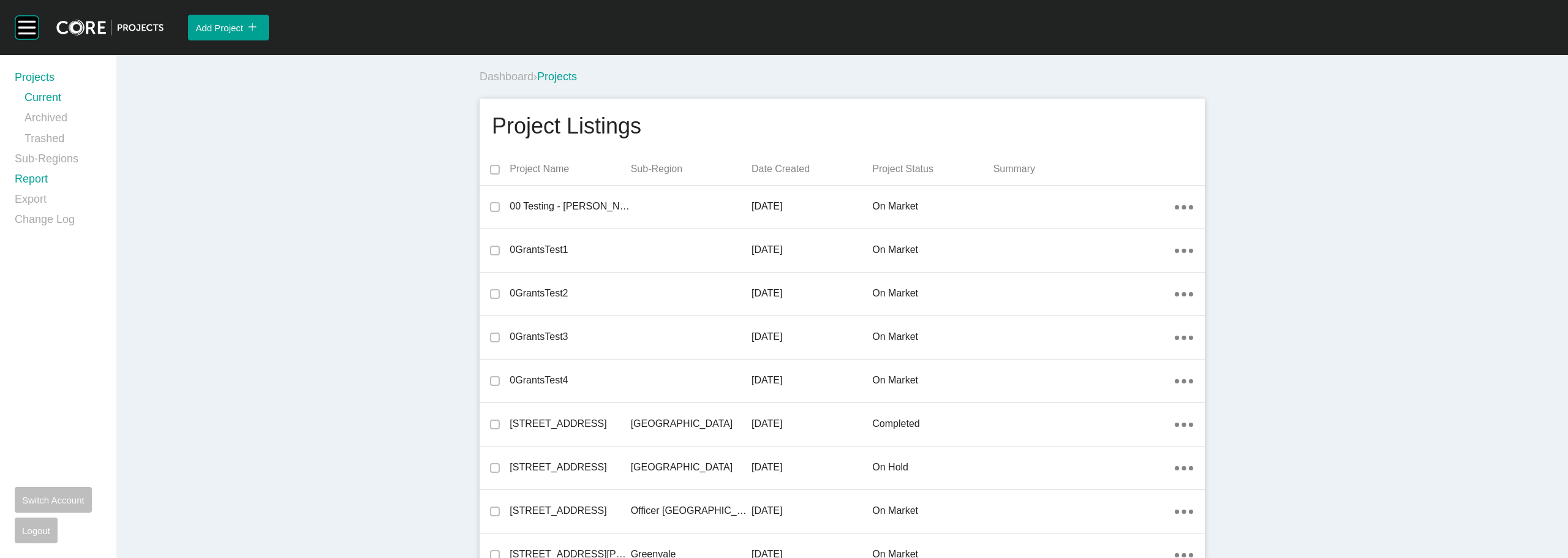
click at [35, 175] on link "Report" at bounding box center [59, 181] width 87 height 20
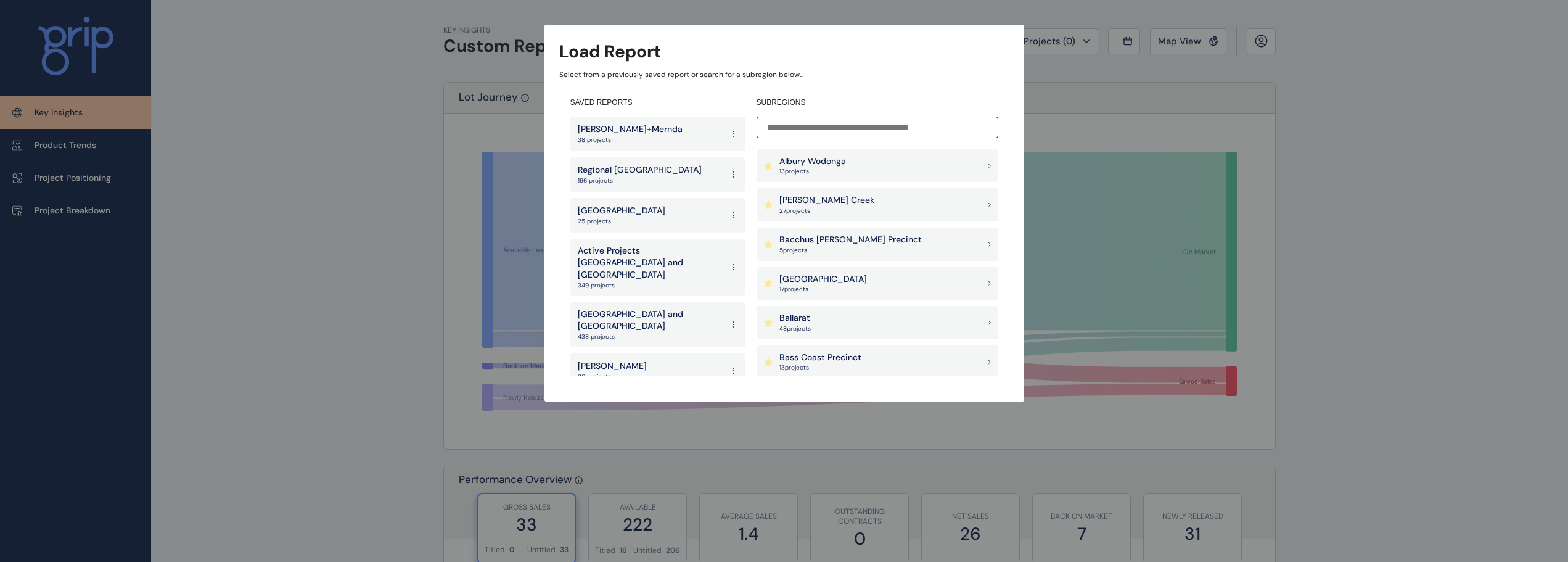
click at [628, 252] on p "Active Projects [GEOGRAPHIC_DATA] and [GEOGRAPHIC_DATA]" at bounding box center [650, 264] width 144 height 37
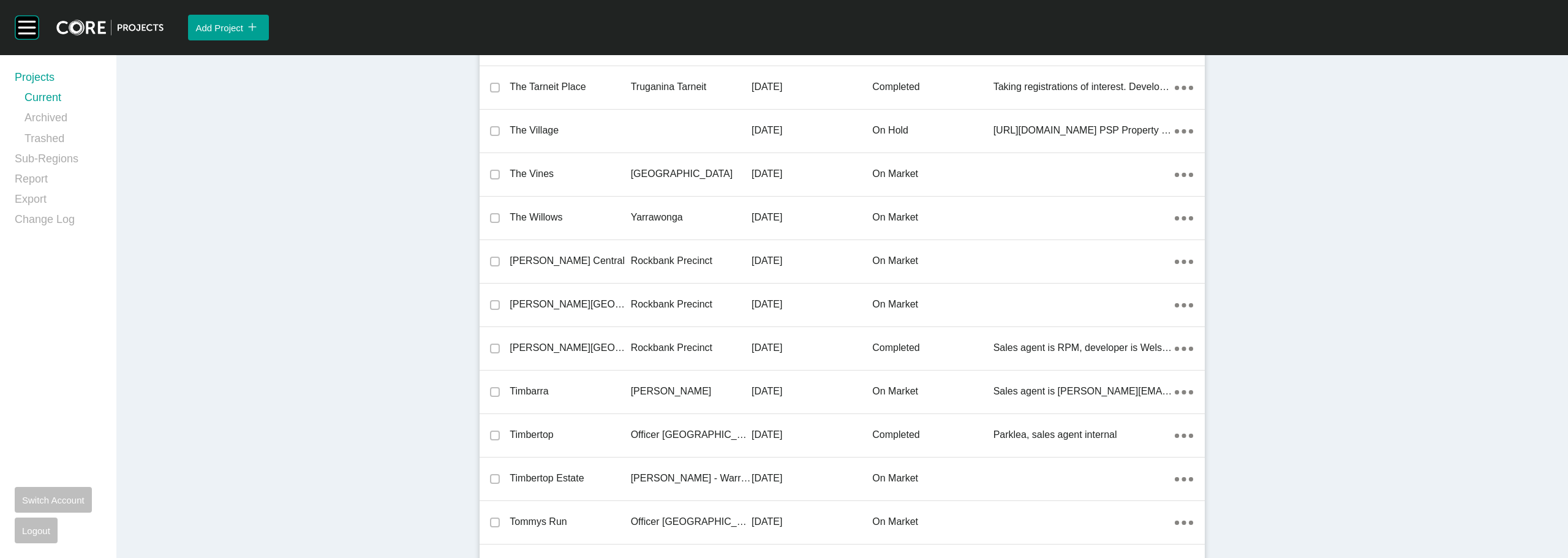
scroll to position [26068, 0]
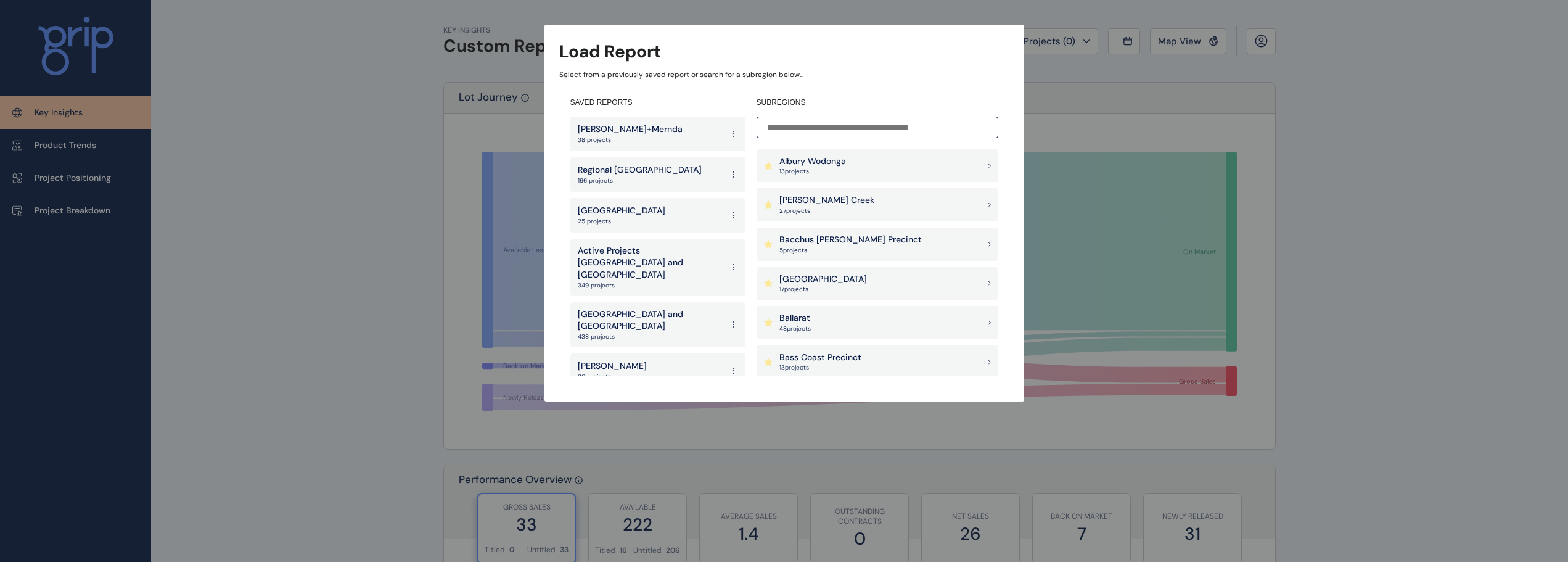
click at [653, 245] on p "Active Projects [GEOGRAPHIC_DATA] and [GEOGRAPHIC_DATA]" at bounding box center [650, 264] width 144 height 37
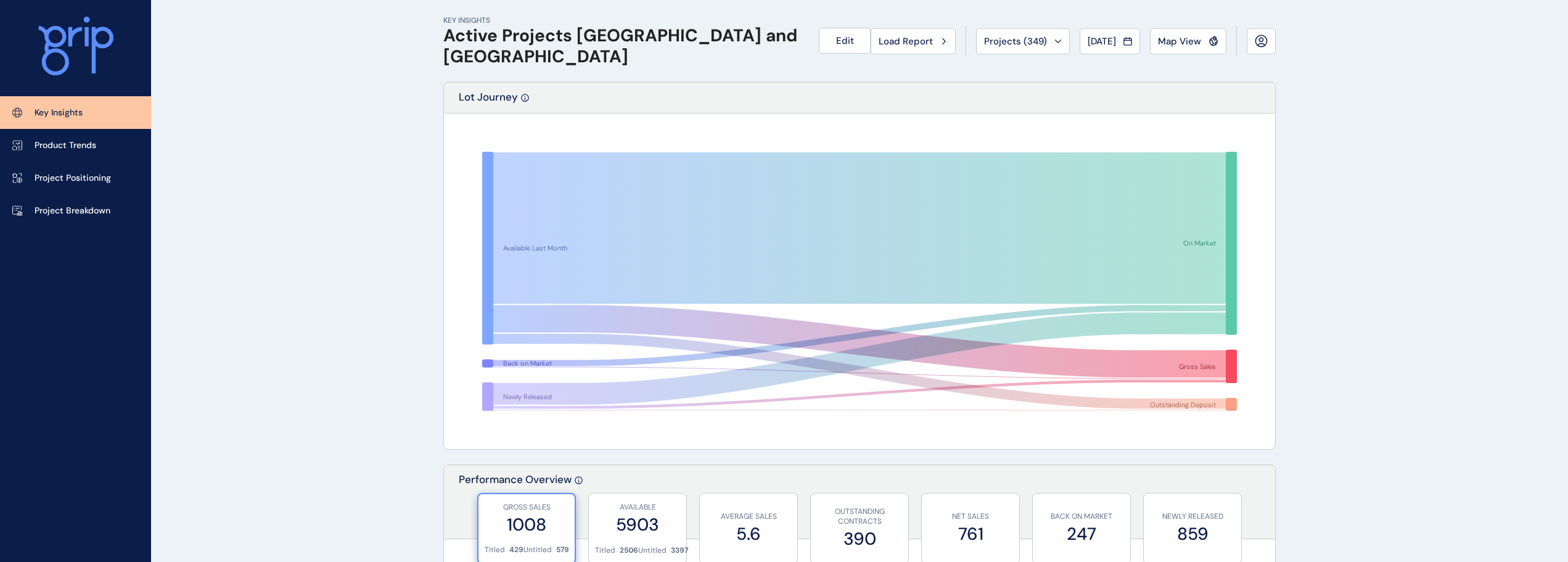
click at [904, 47] on span "Load Report" at bounding box center [906, 41] width 54 height 12
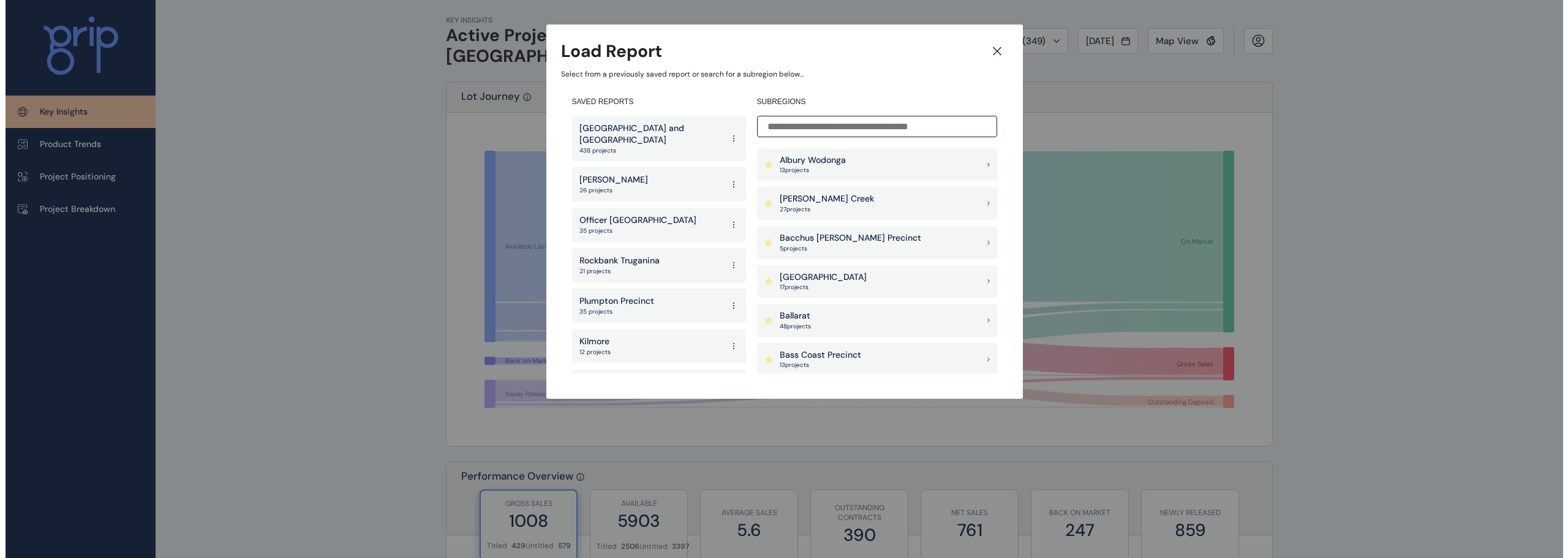
scroll to position [122, 0]
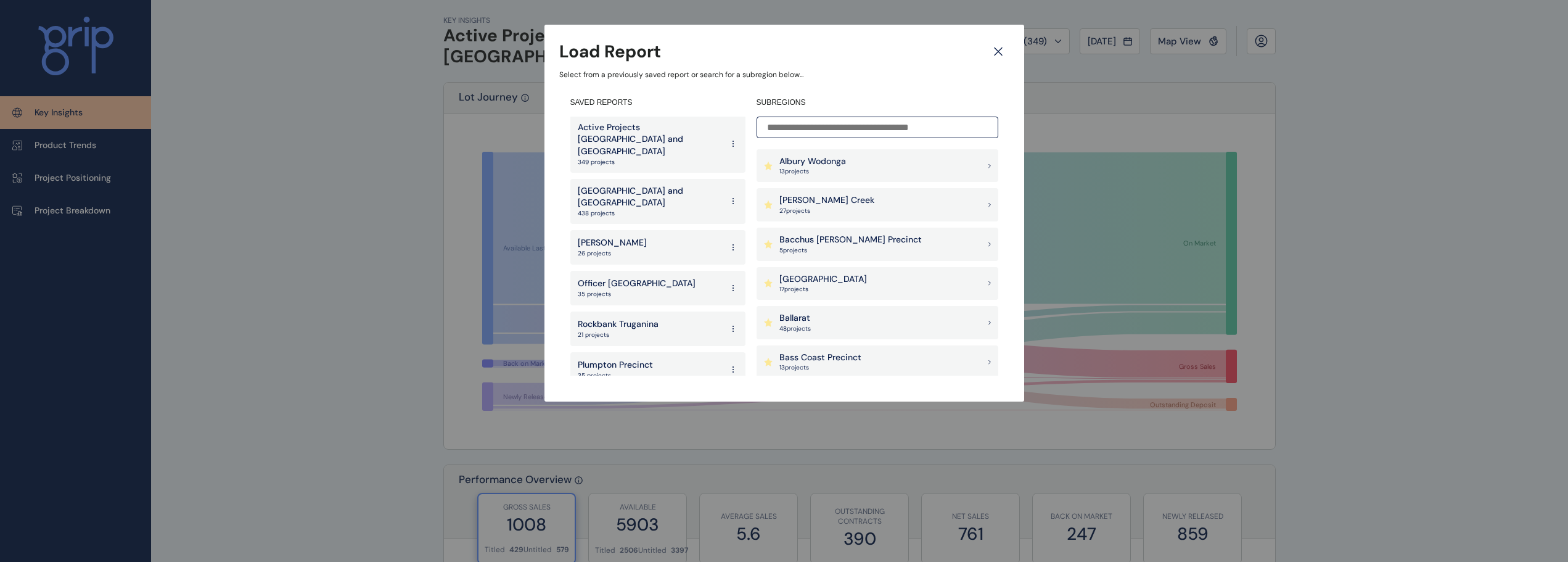
drag, startPoint x: 645, startPoint y: 185, endPoint x: 636, endPoint y: 190, distance: 10.3
click at [645, 185] on p "Melbourne and Geelong" at bounding box center [650, 197] width 144 height 24
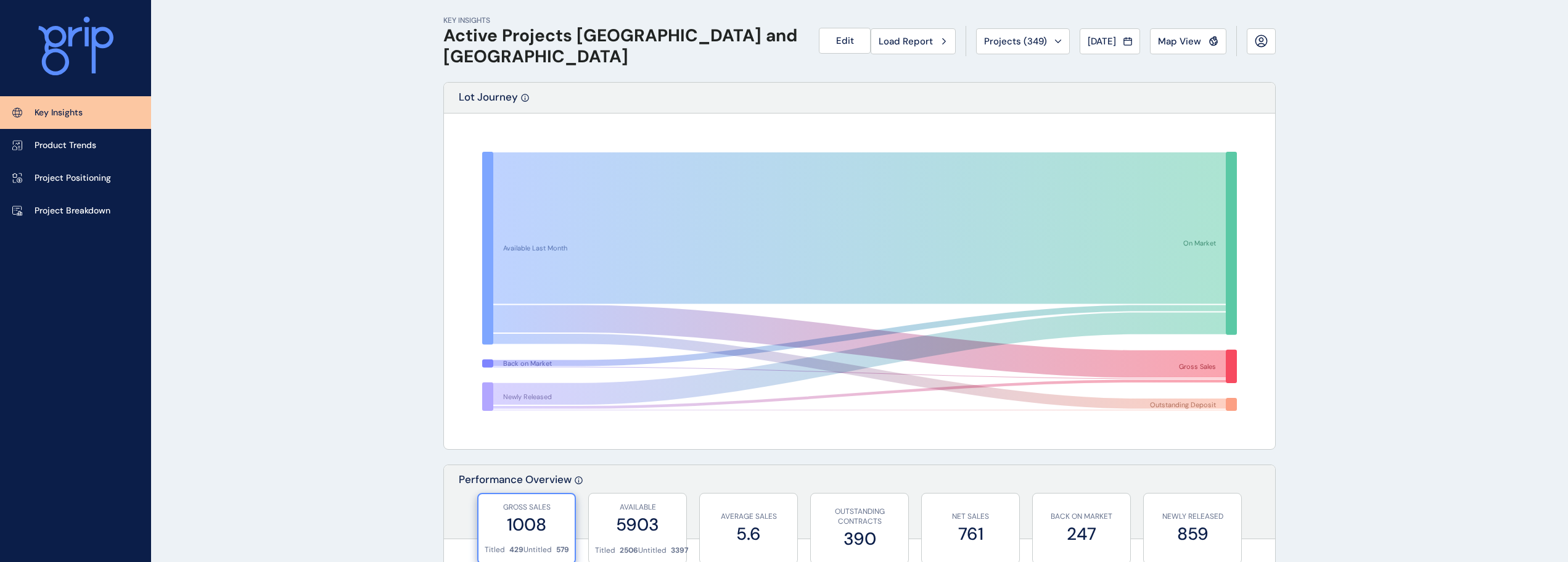
drag, startPoint x: 426, startPoint y: 0, endPoint x: 405, endPoint y: 280, distance: 280.8
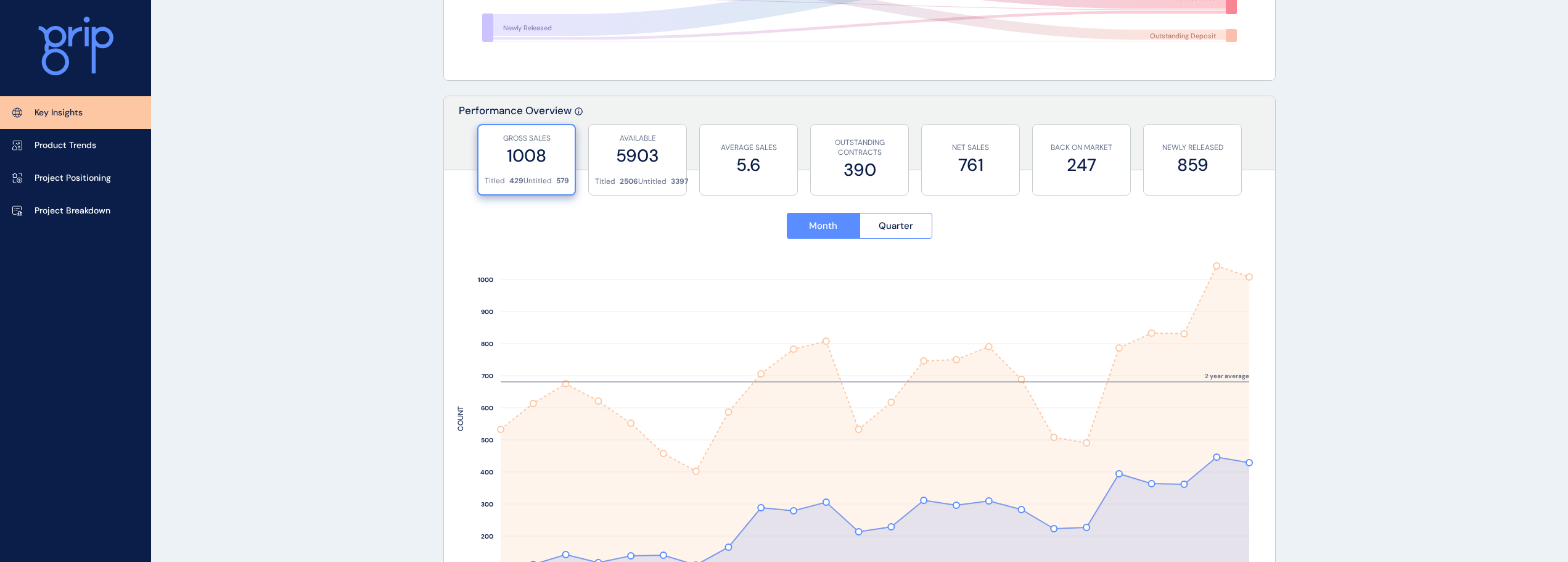
scroll to position [371, 0]
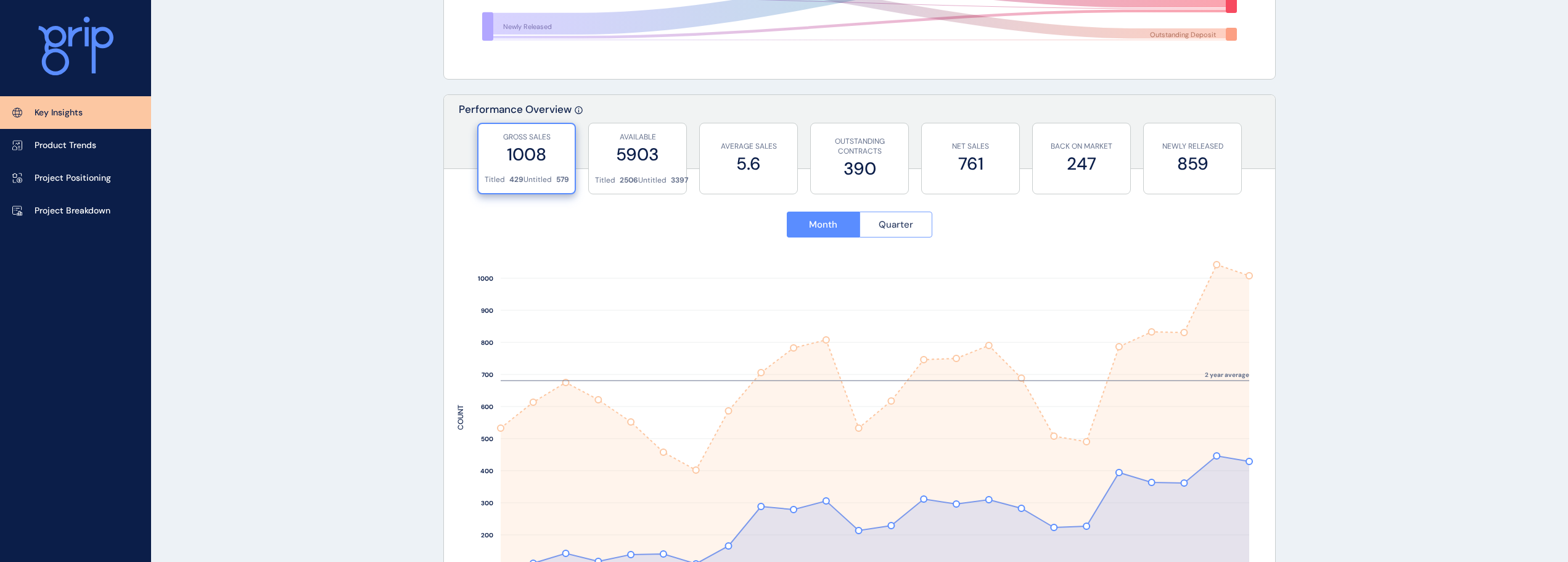
click at [883, 228] on span "Quarter" at bounding box center [896, 224] width 35 height 12
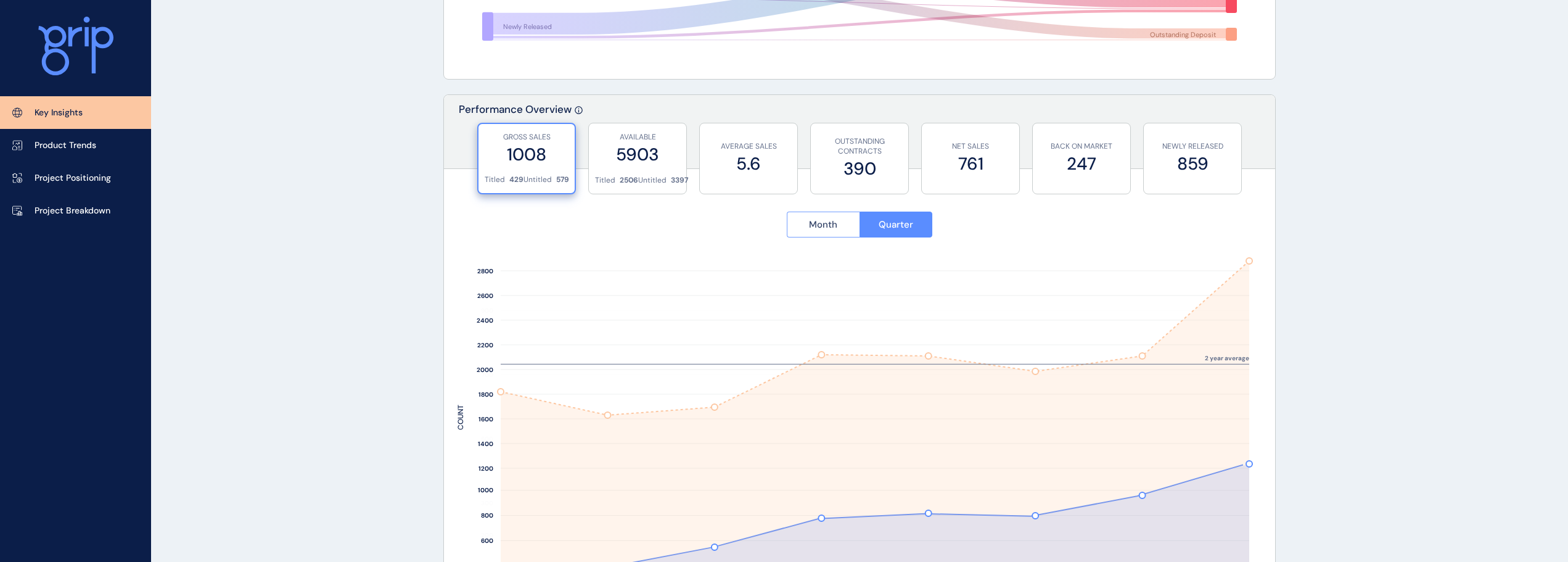
click at [818, 222] on span "Month" at bounding box center [823, 224] width 28 height 12
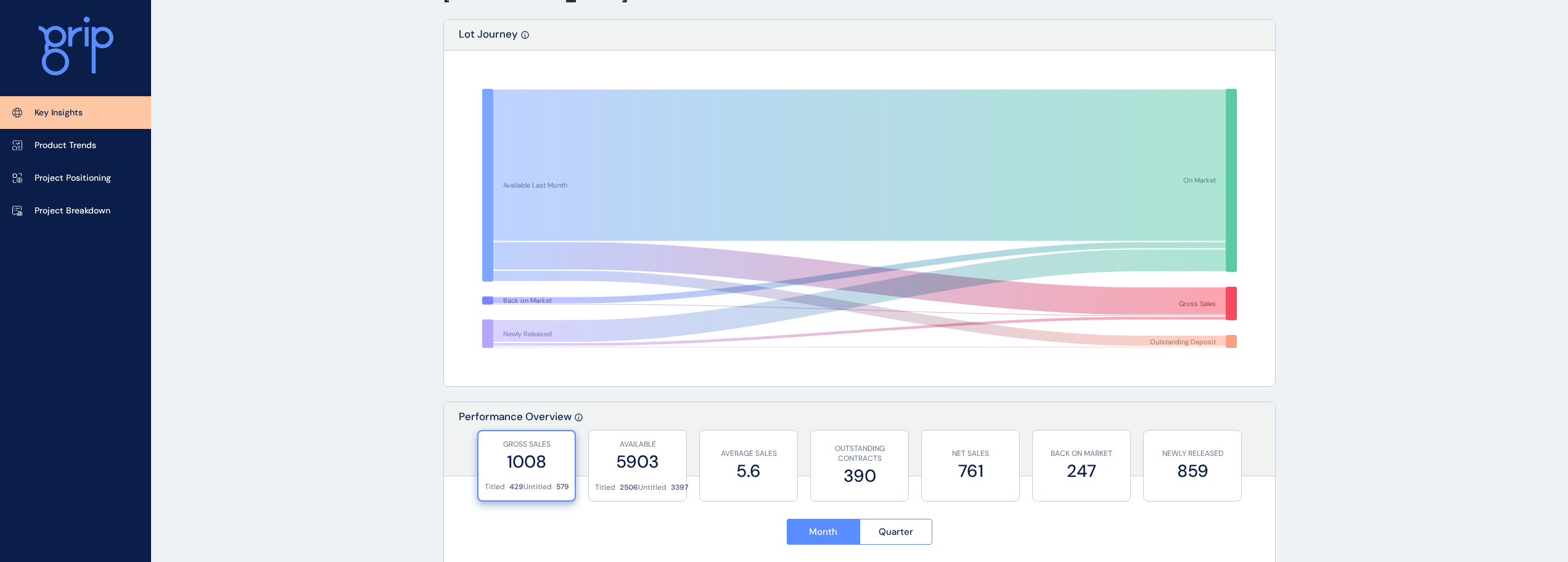
scroll to position [0, 0]
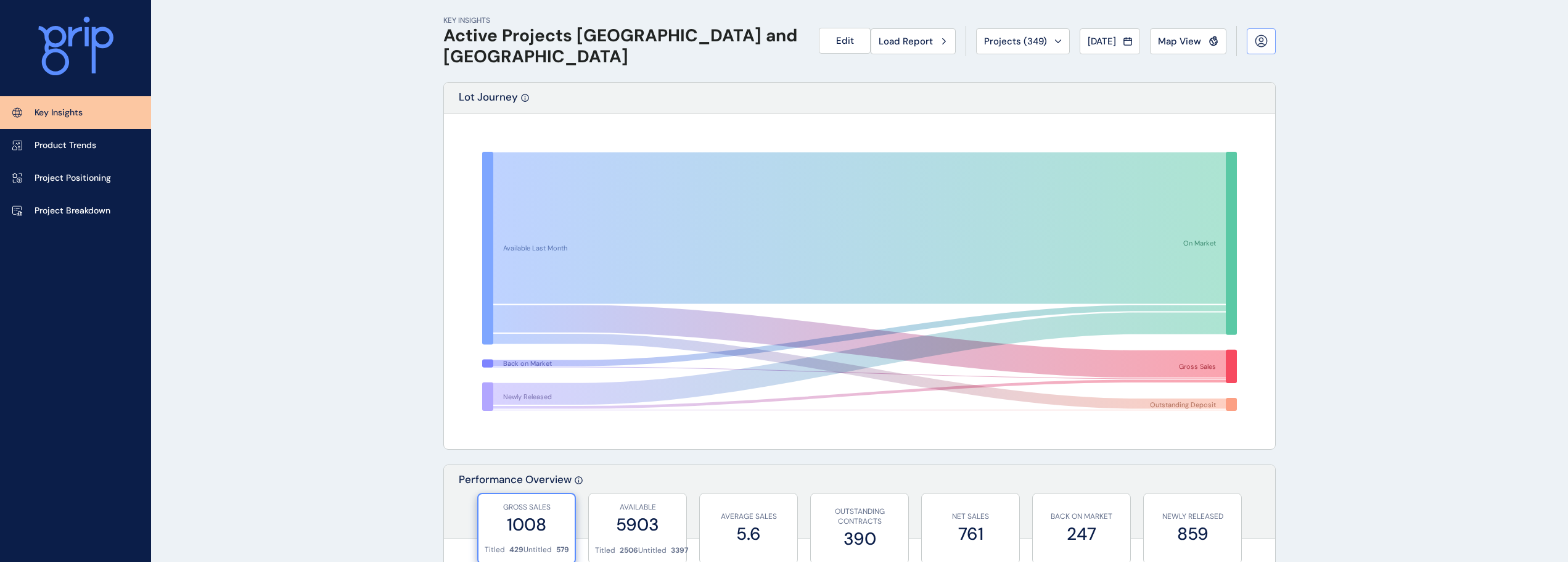
click at [1265, 47] on icon at bounding box center [1261, 41] width 13 height 13
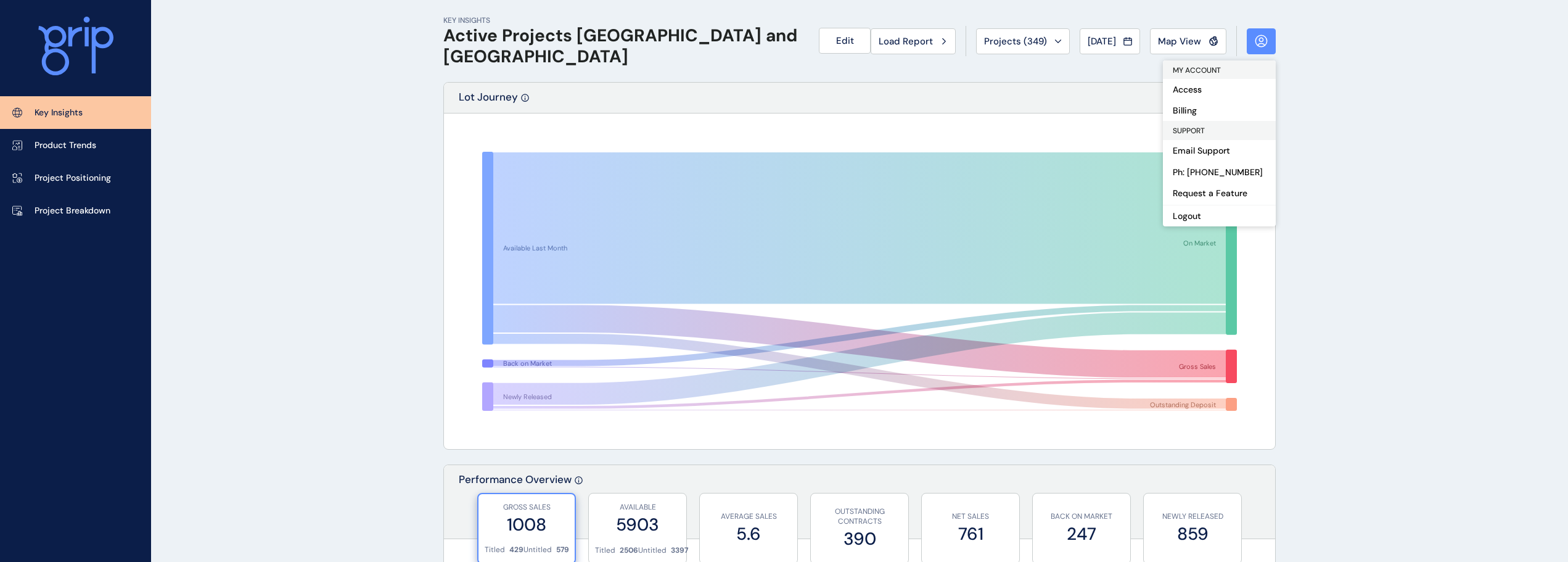
click at [1265, 47] on icon at bounding box center [1261, 41] width 13 height 13
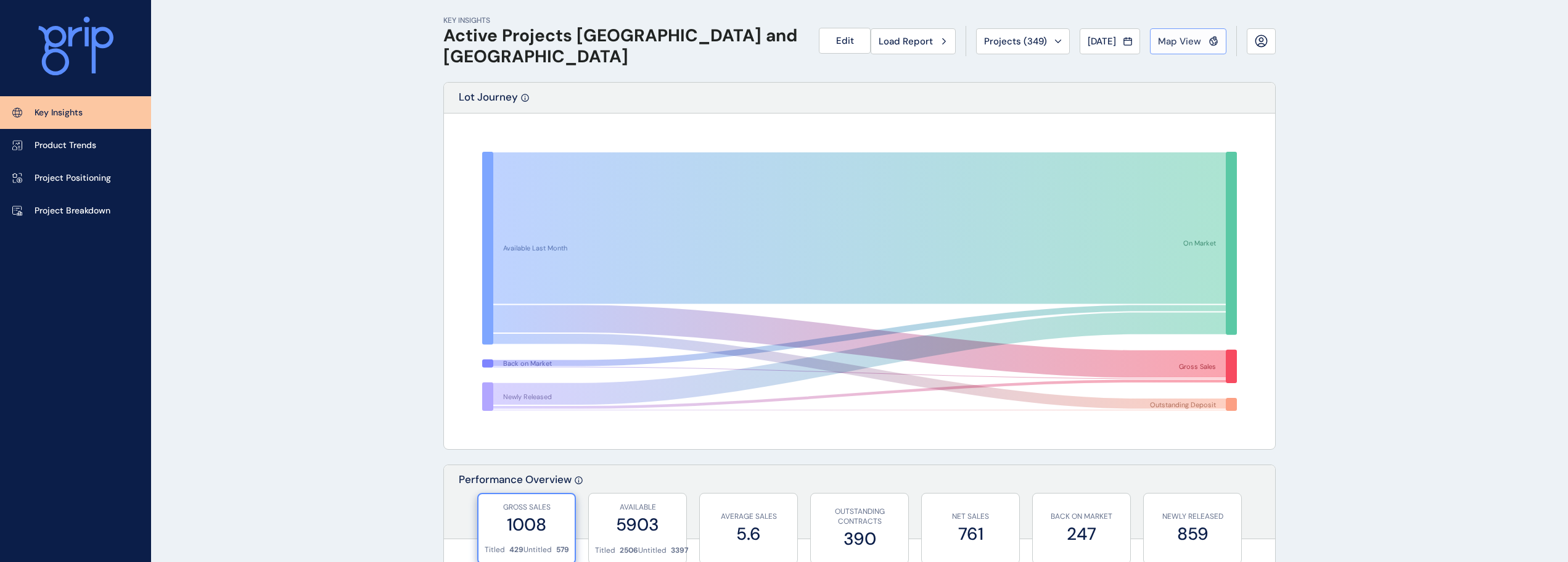
click at [1179, 39] on span "Map View" at bounding box center [1179, 41] width 43 height 12
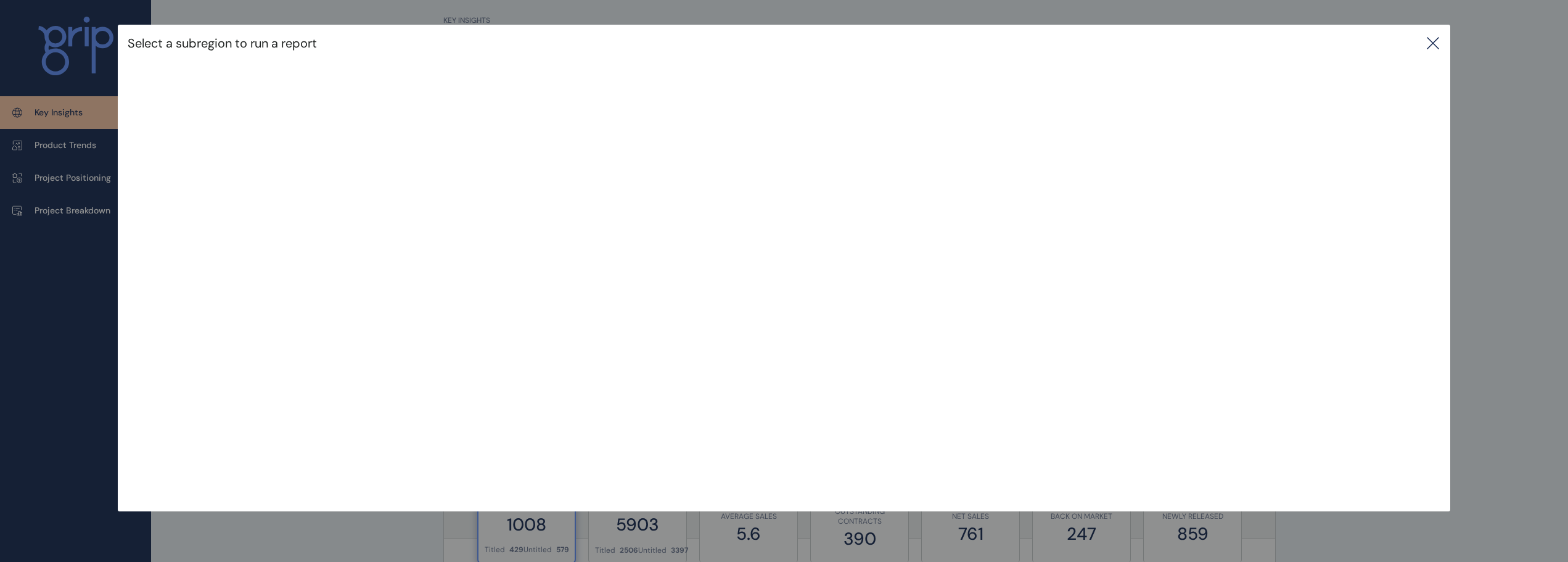
click at [1445, 43] on div "Select a subregion to run a report" at bounding box center [784, 43] width 1333 height 37
click at [1440, 43] on icon at bounding box center [1433, 43] width 15 height 15
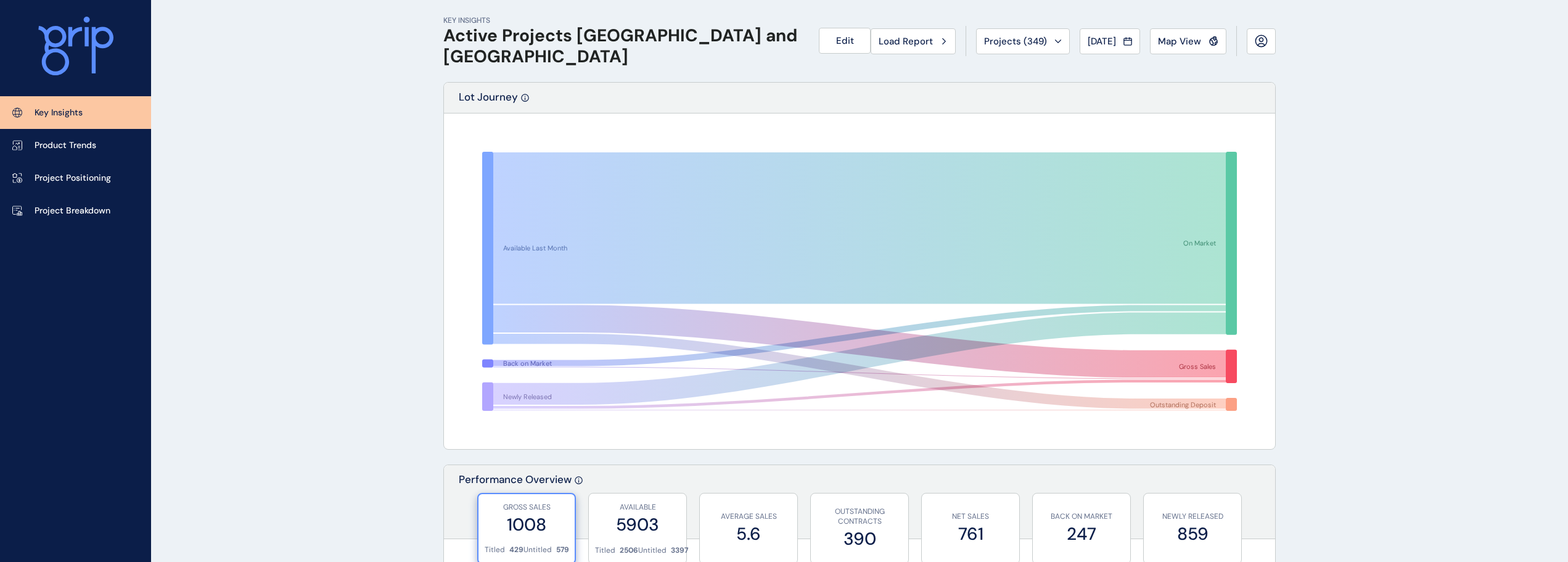
click at [69, 150] on p "Product Trends" at bounding box center [66, 146] width 62 height 12
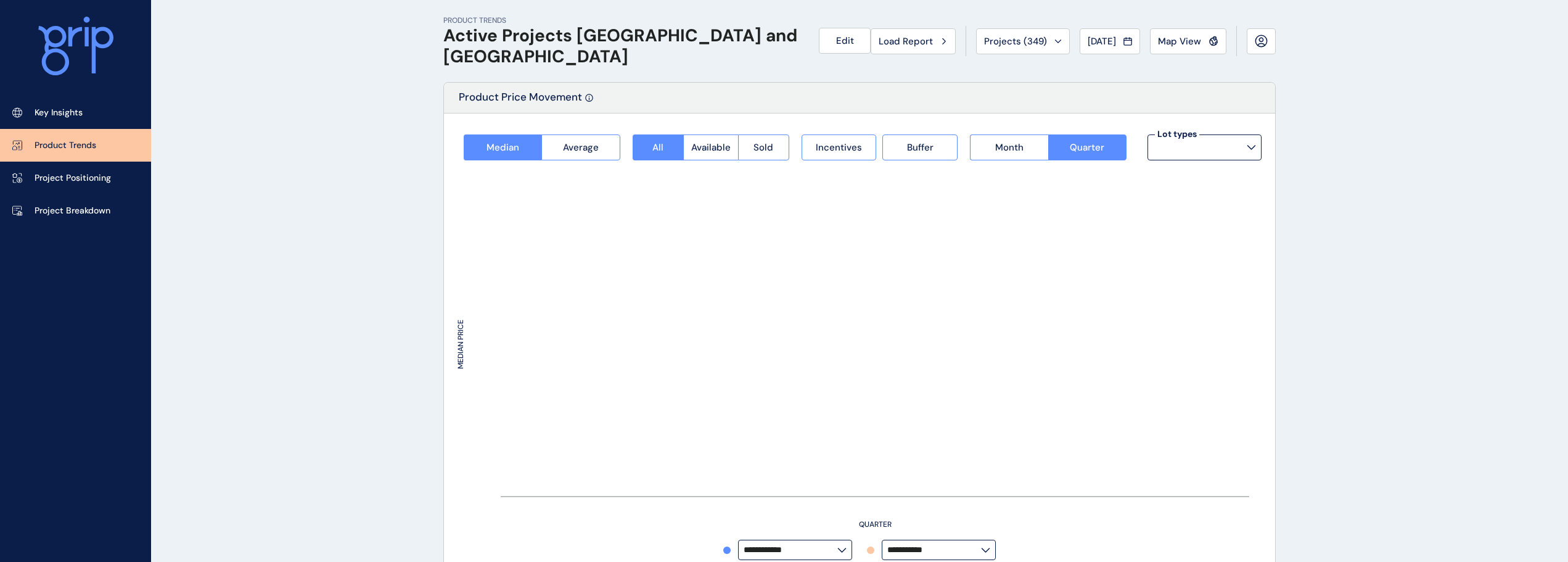
type input "**********"
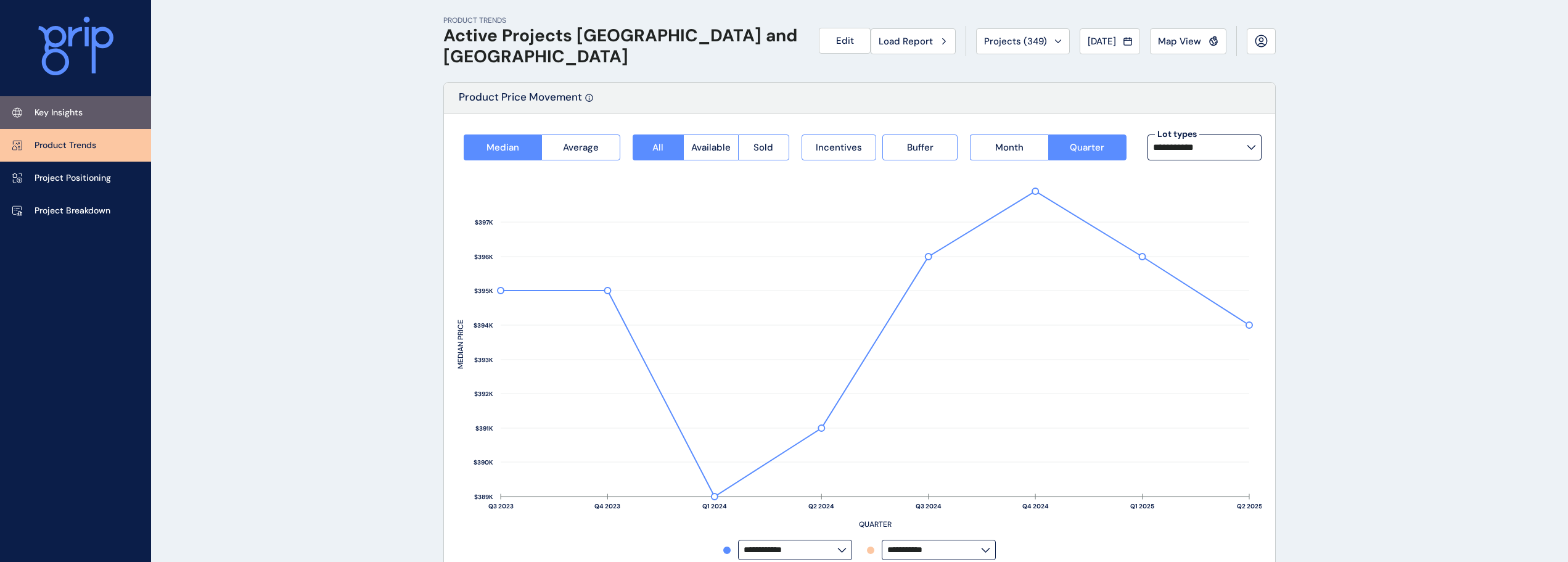
click at [77, 123] on link "Key Insights" at bounding box center [75, 113] width 151 height 33
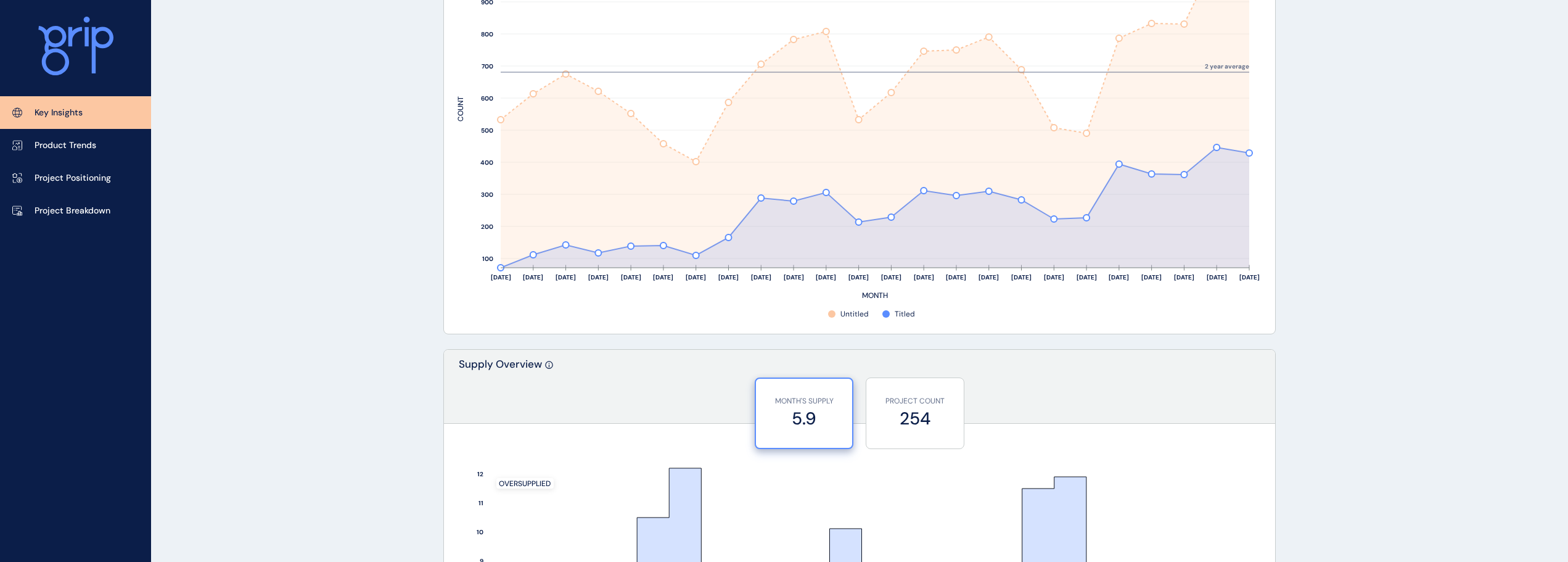
scroll to position [1111, 0]
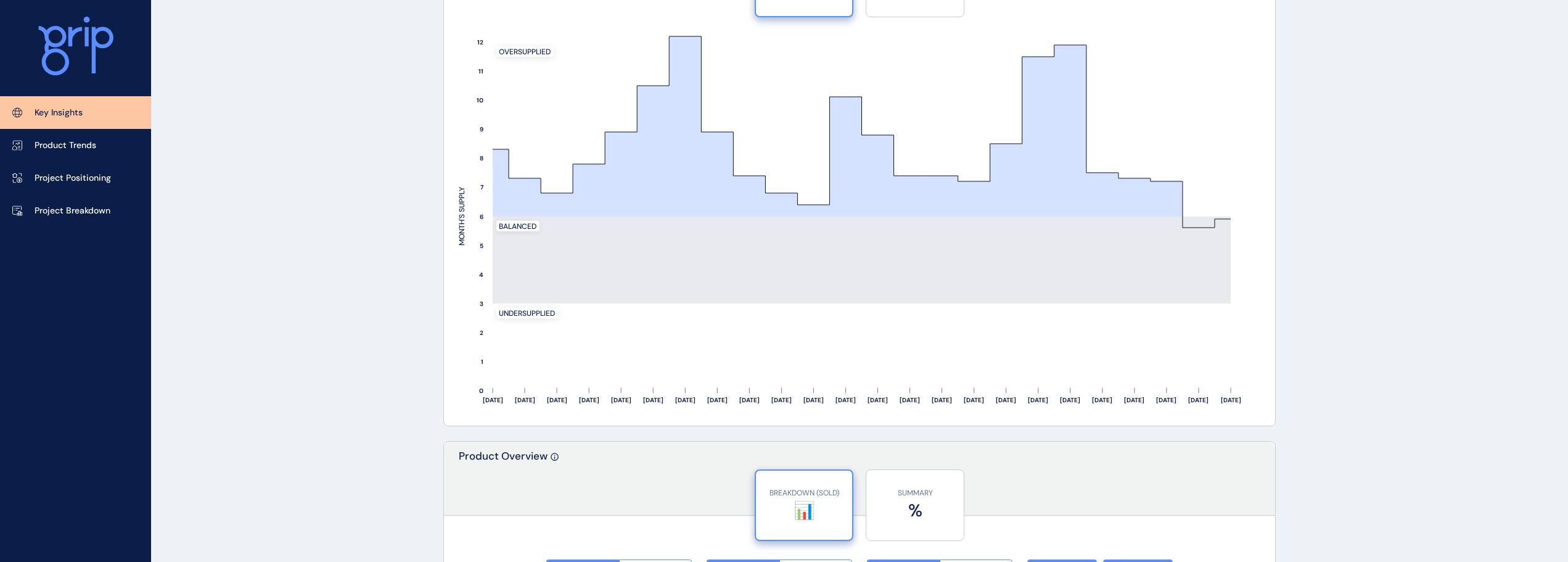
click at [342, 63] on div "KEY INSIGHTS Active Projects [GEOGRAPHIC_DATA] and Geelong Edit Load Report Pro…" at bounding box center [784, 188] width 1568 height 2598
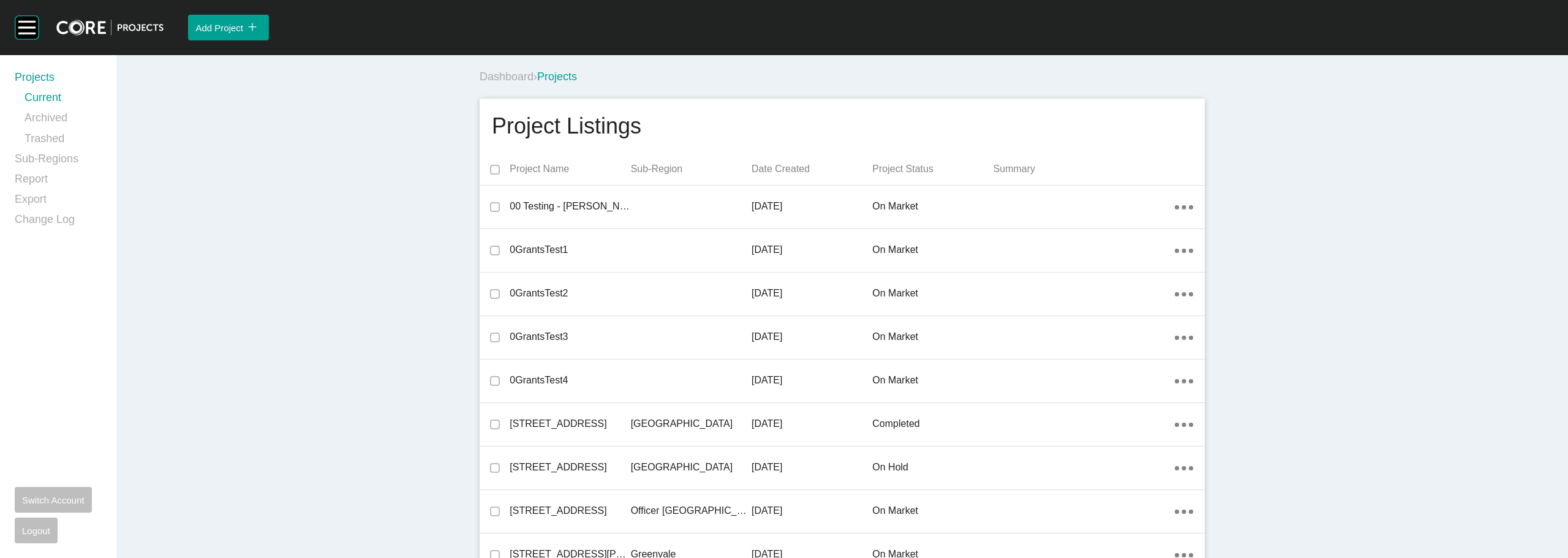
scroll to position [25271, 0]
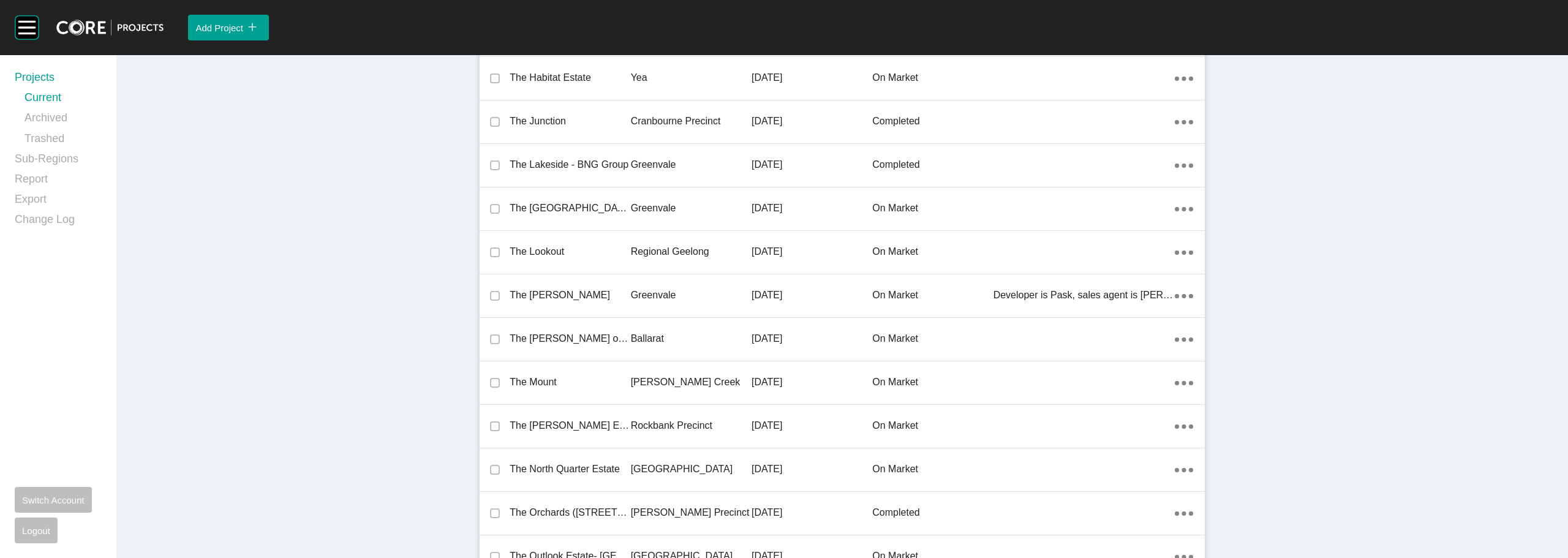
click at [54, 152] on link "Sub-Regions" at bounding box center [59, 161] width 87 height 20
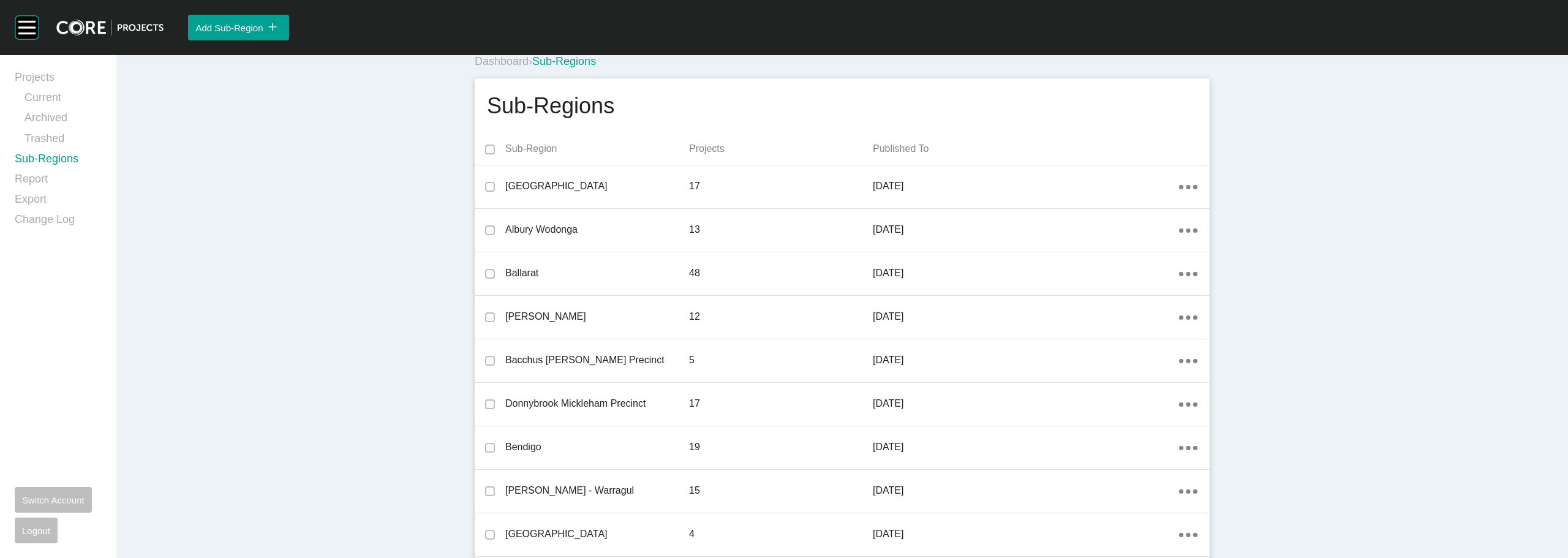
scroll to position [10, 0]
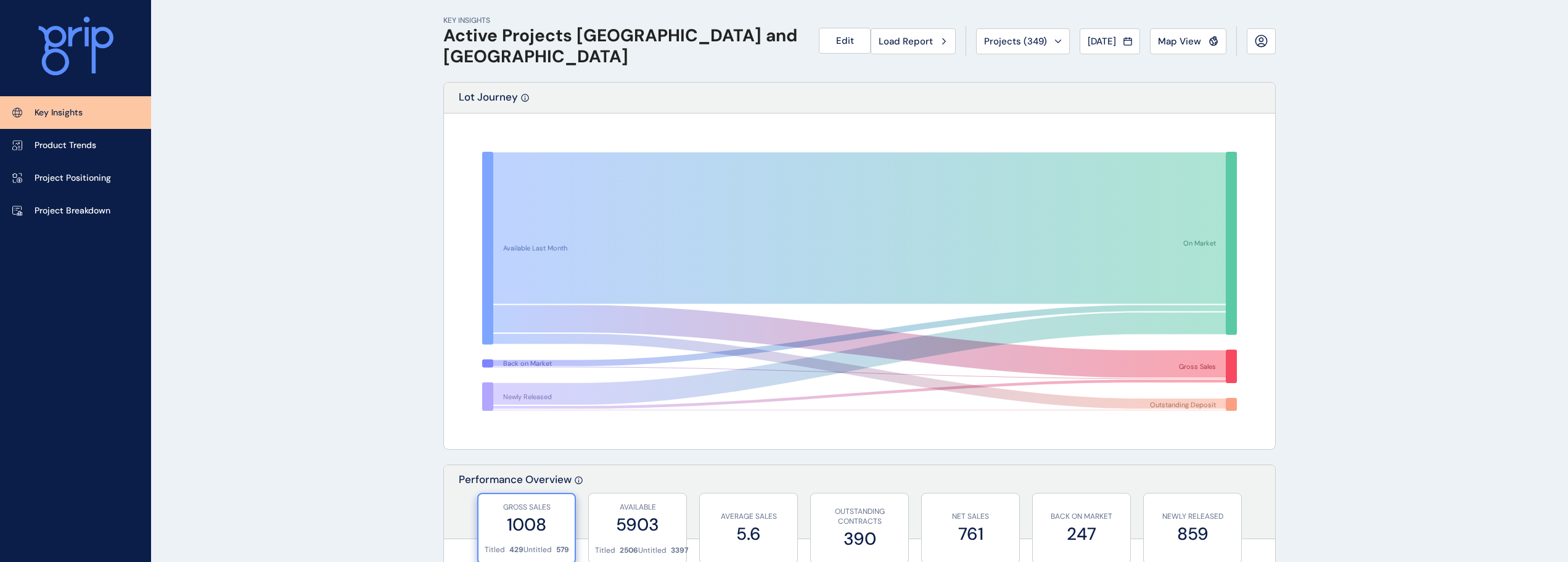
click at [1012, 37] on span "Projects ( 349 )" at bounding box center [1016, 41] width 63 height 12
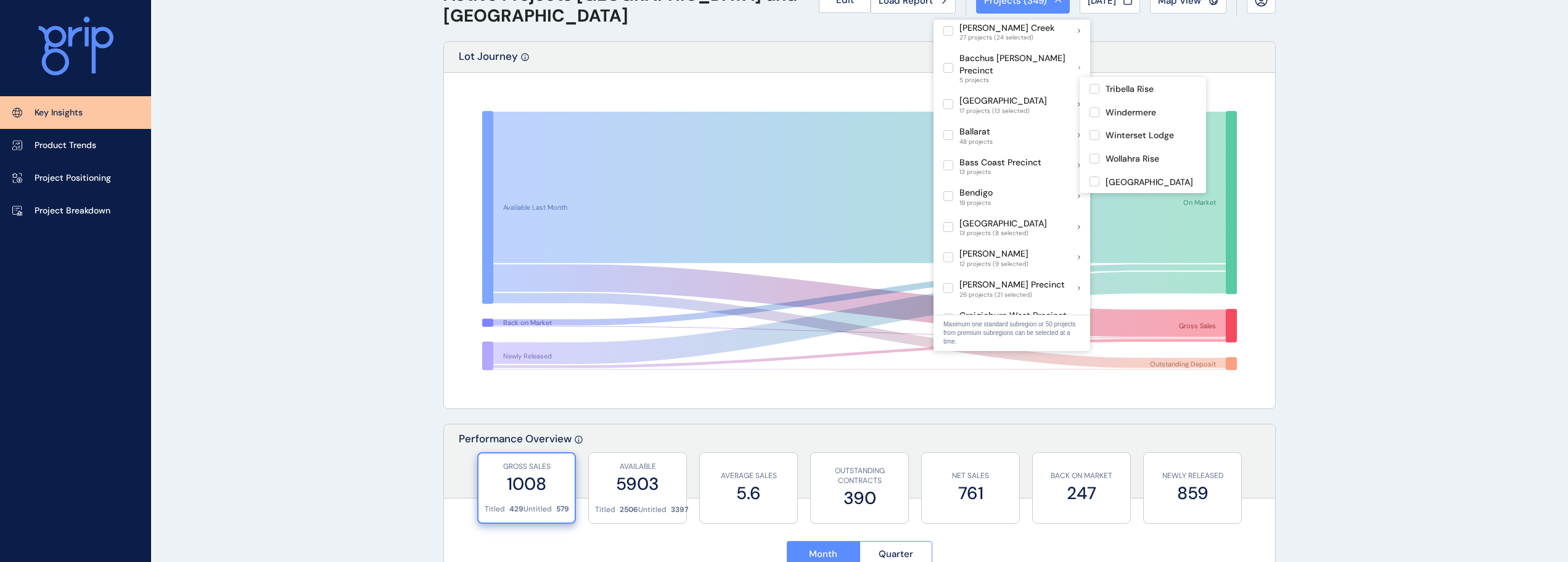
scroll to position [62, 0]
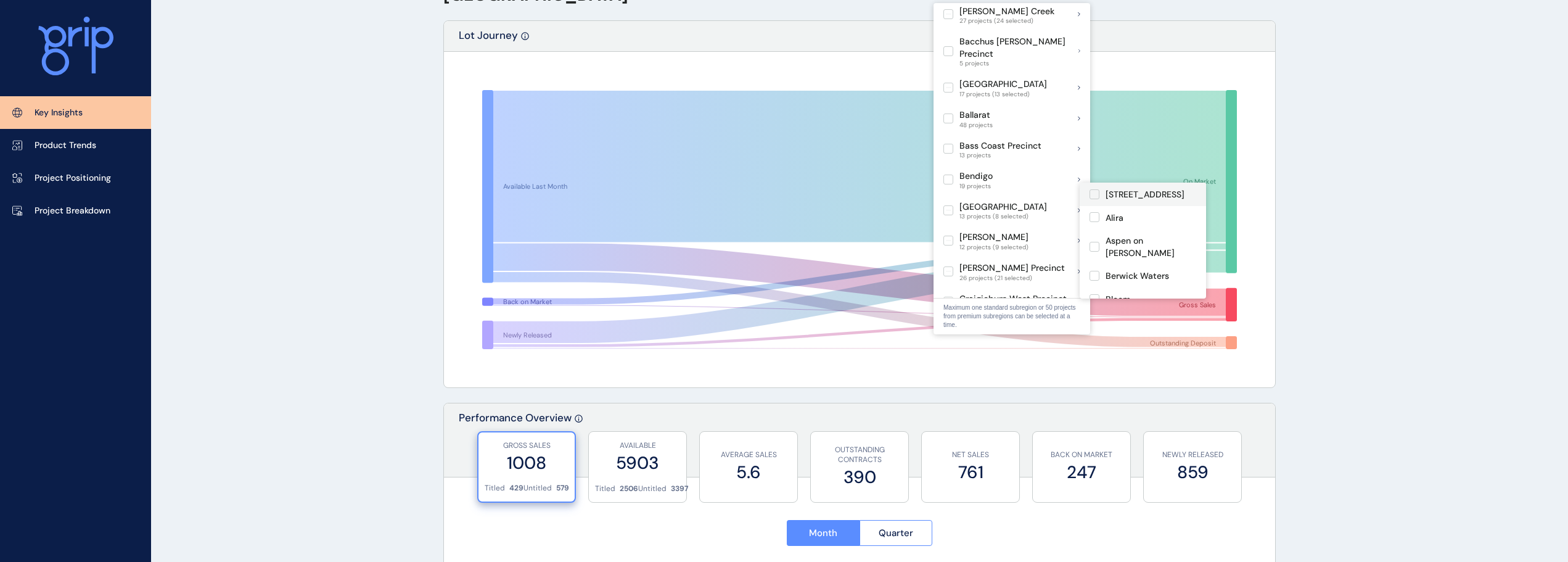
click at [1095, 193] on label at bounding box center [1094, 194] width 10 height 10
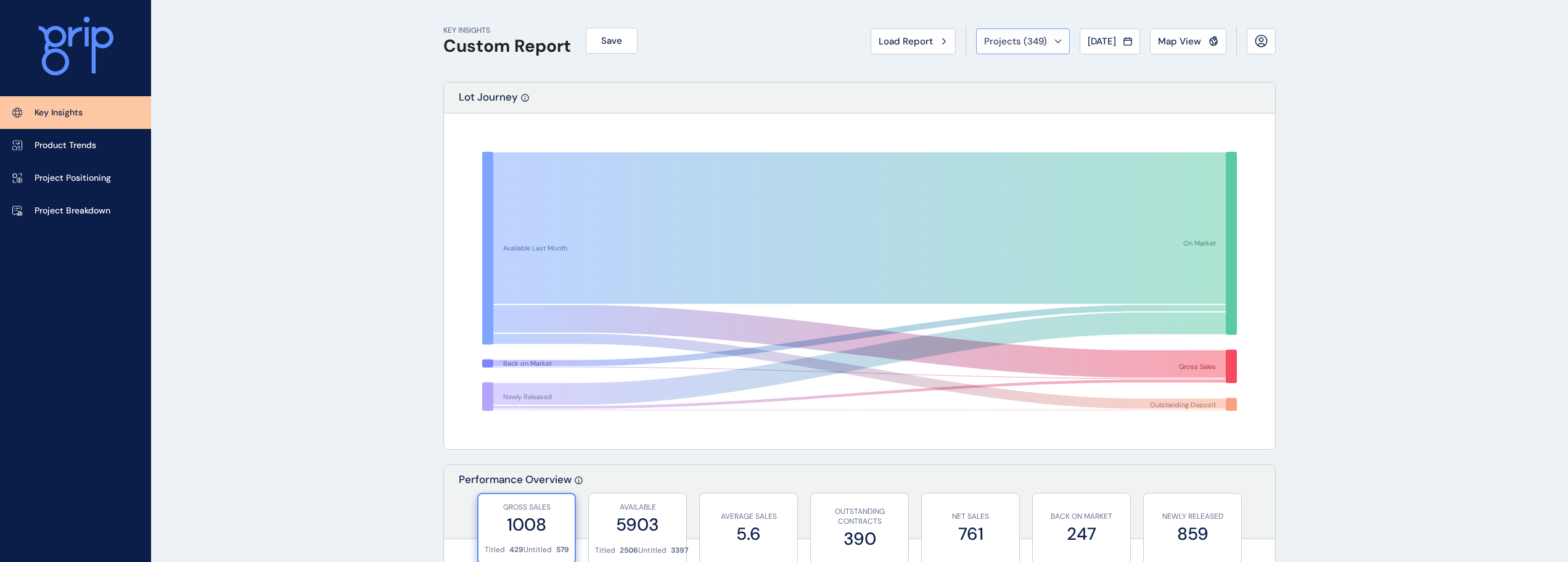
click at [1018, 37] on span "Projects ( 349 )" at bounding box center [1016, 41] width 63 height 12
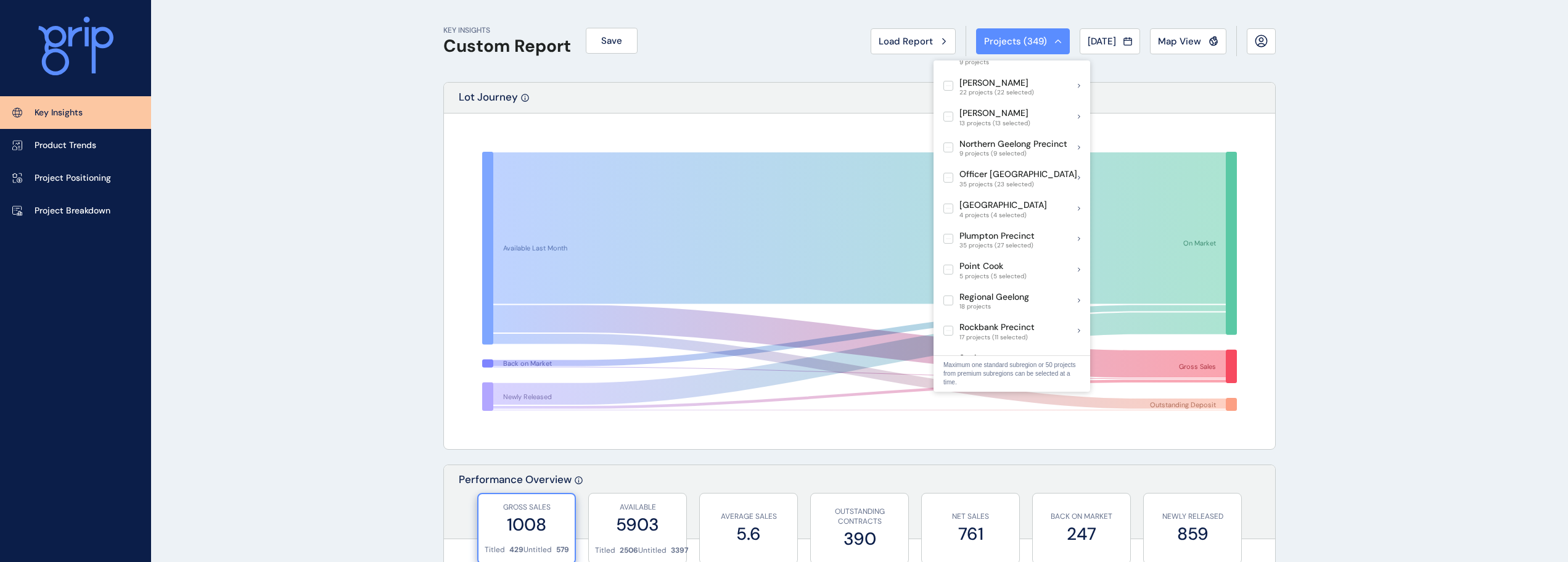
scroll to position [640, 0]
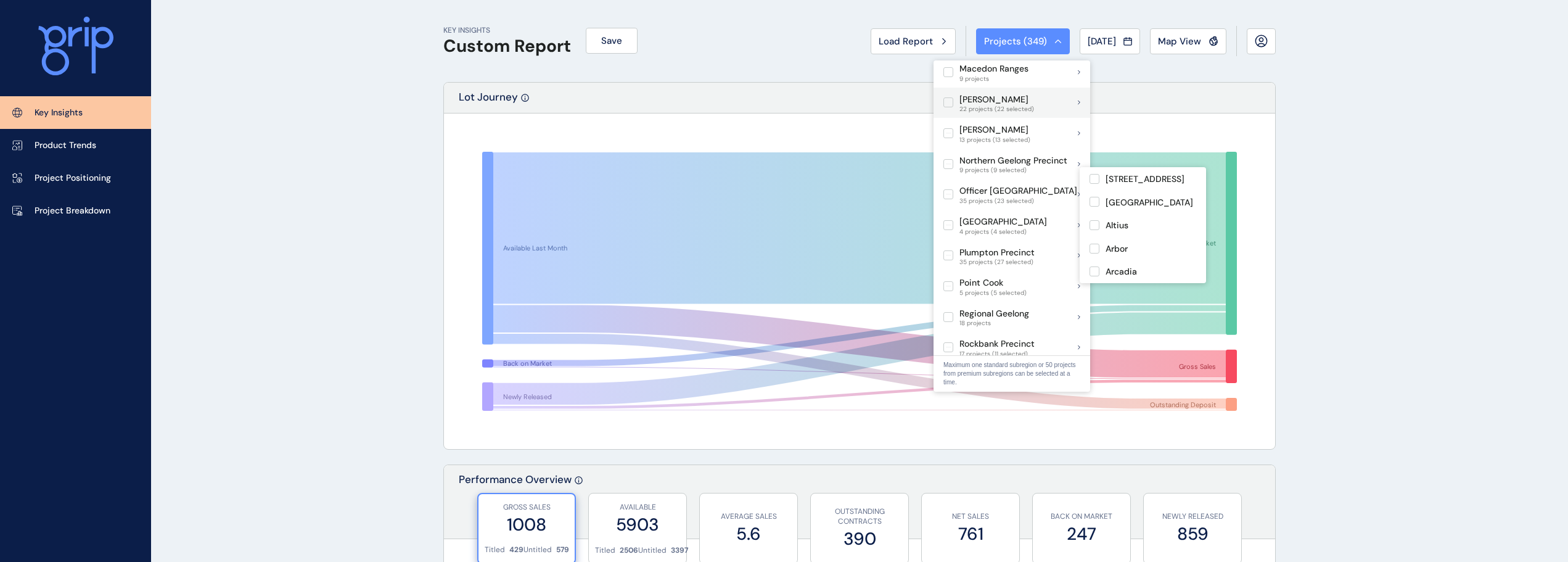
click at [947, 98] on label at bounding box center [948, 102] width 10 height 10
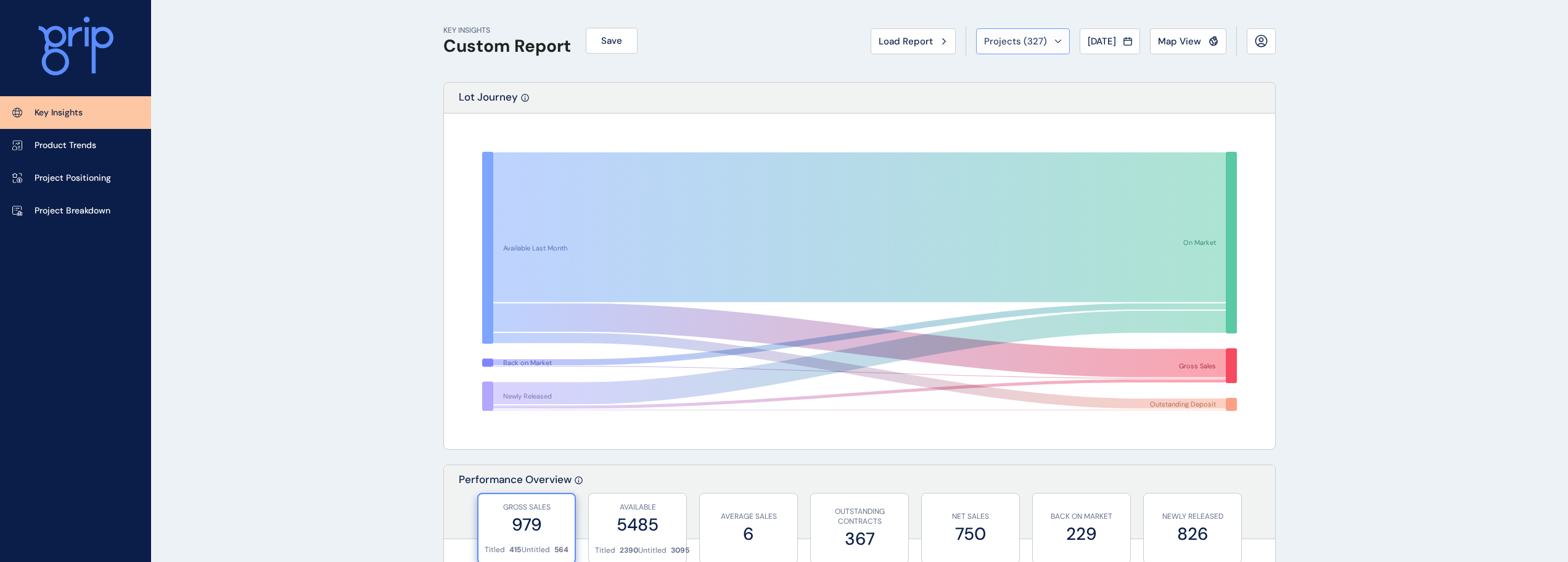
click at [1010, 43] on span "Projects ( 327 )" at bounding box center [1016, 41] width 63 height 12
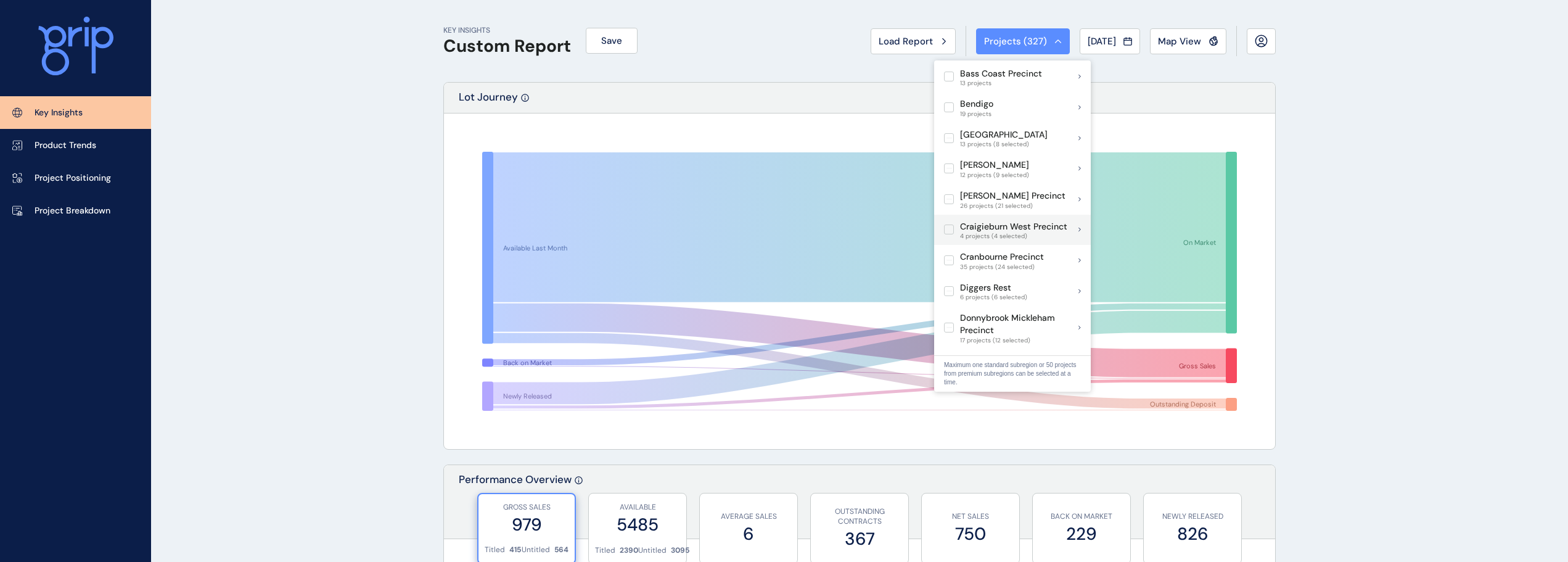
scroll to position [185, 0]
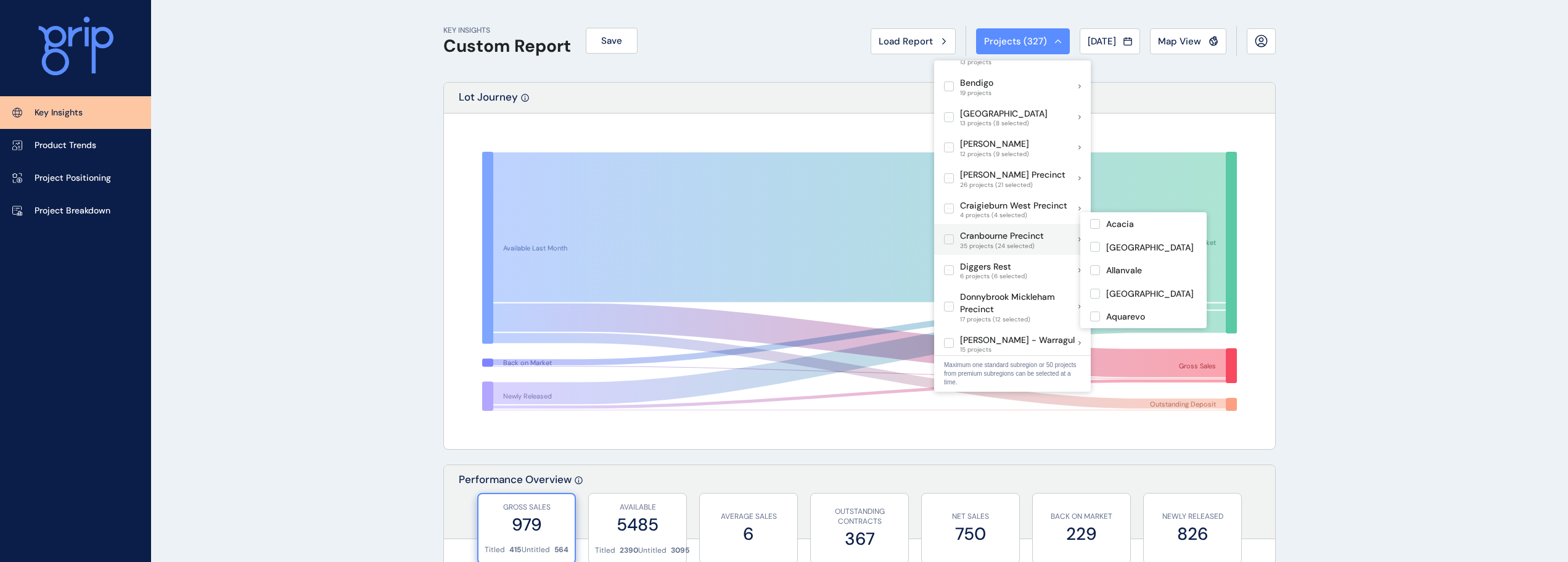
click at [949, 235] on label at bounding box center [949, 239] width 10 height 10
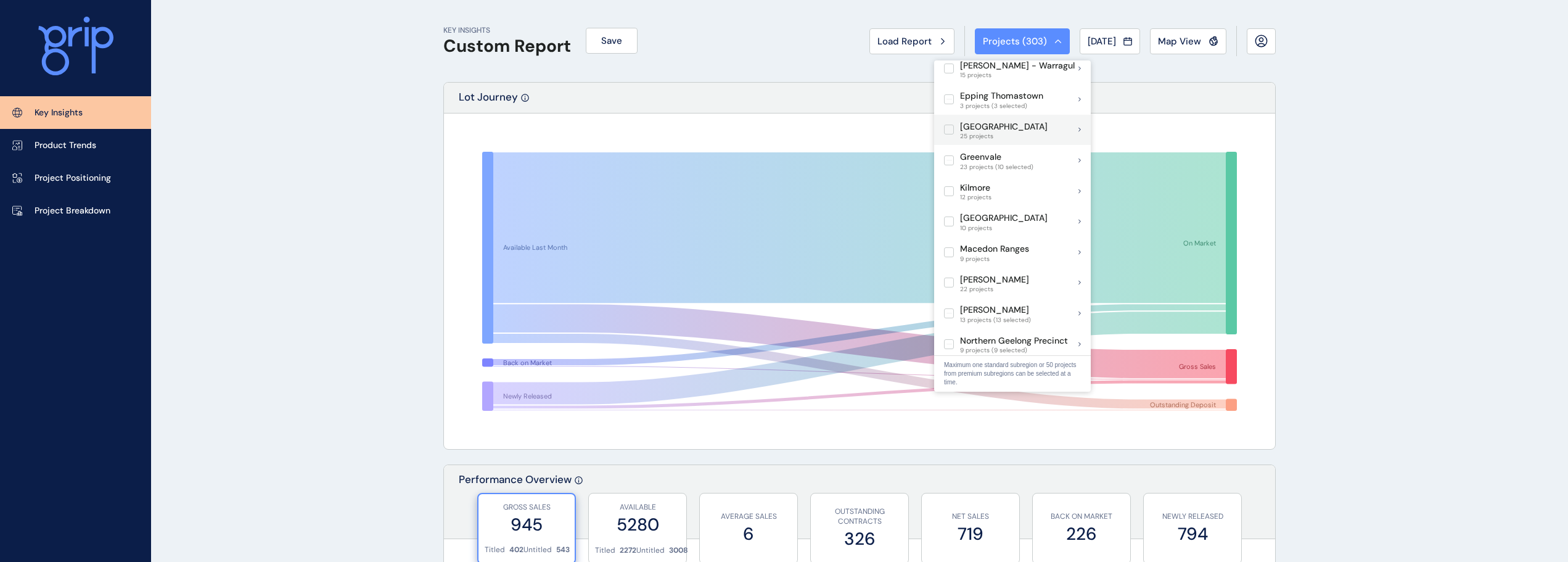
scroll to position [528, 0]
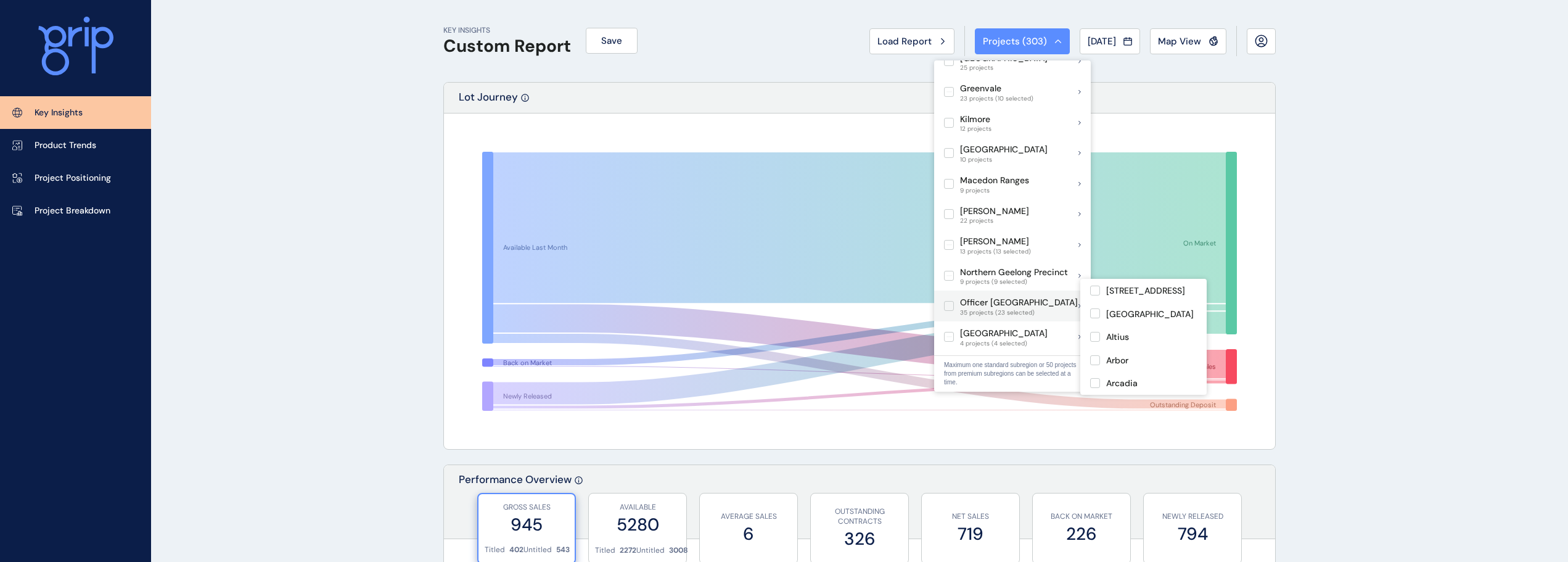
click at [950, 301] on label at bounding box center [949, 306] width 10 height 10
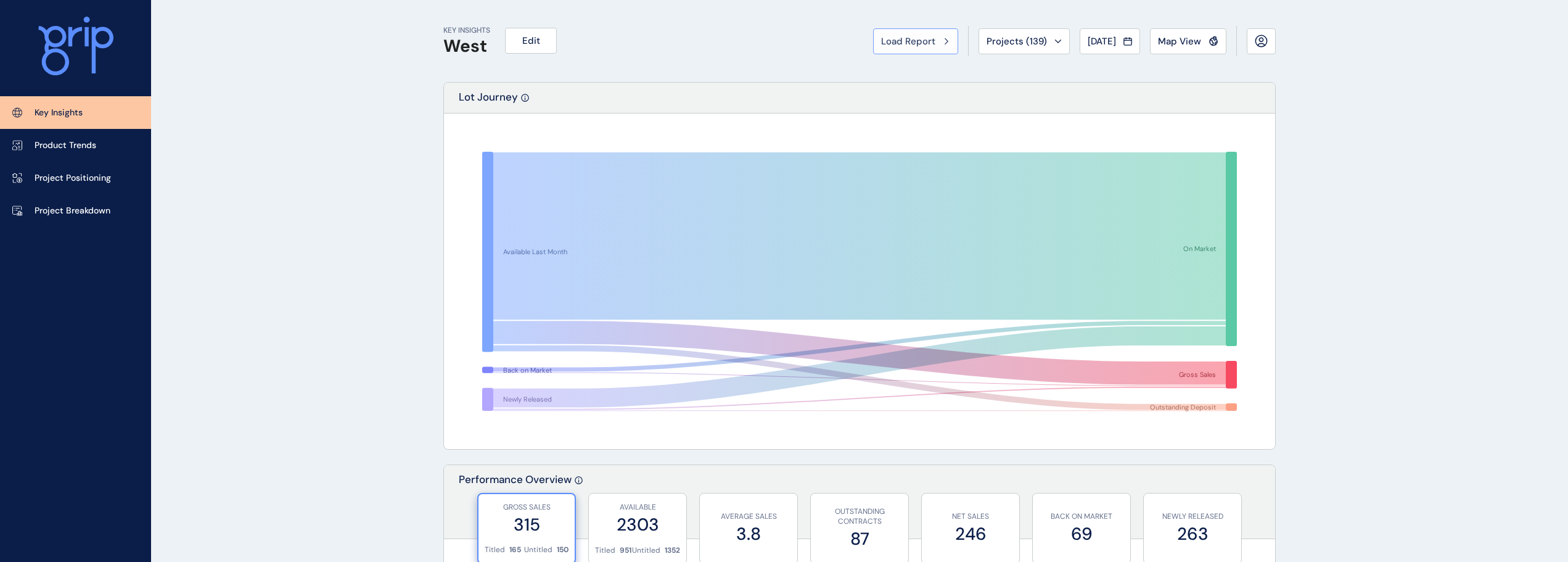
click at [908, 39] on span "Load Report" at bounding box center [908, 41] width 54 height 12
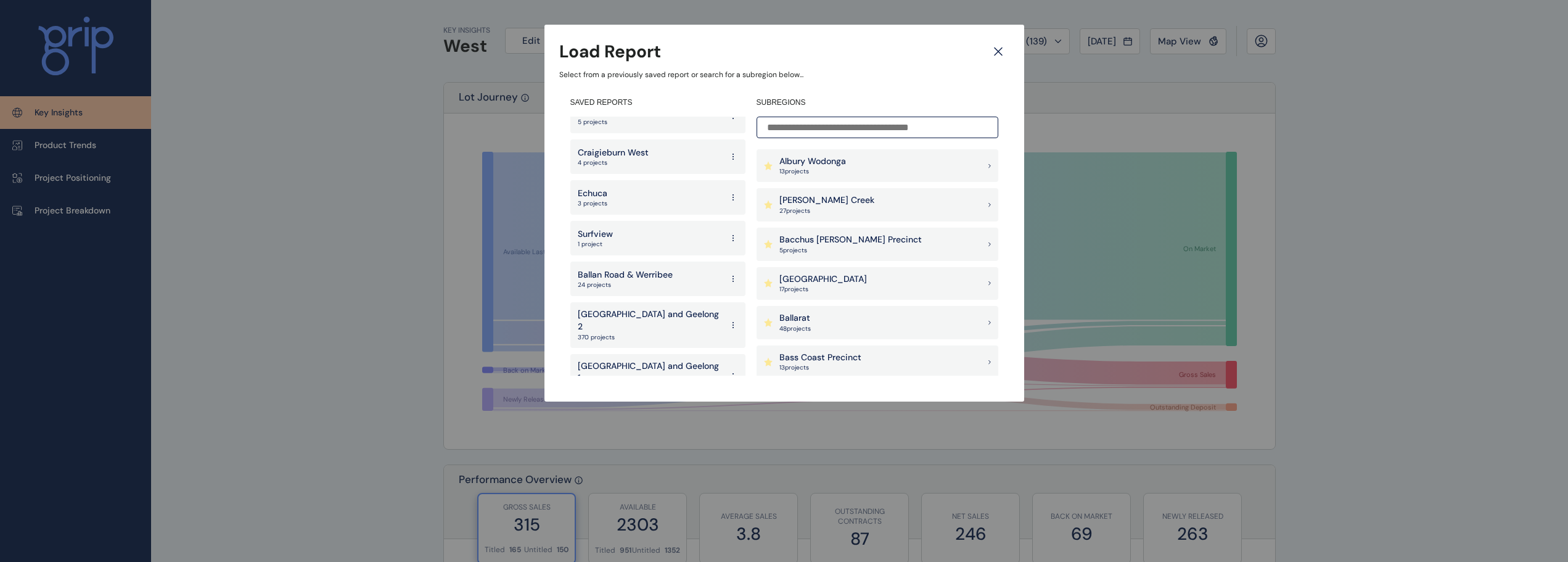
scroll to position [2230, 0]
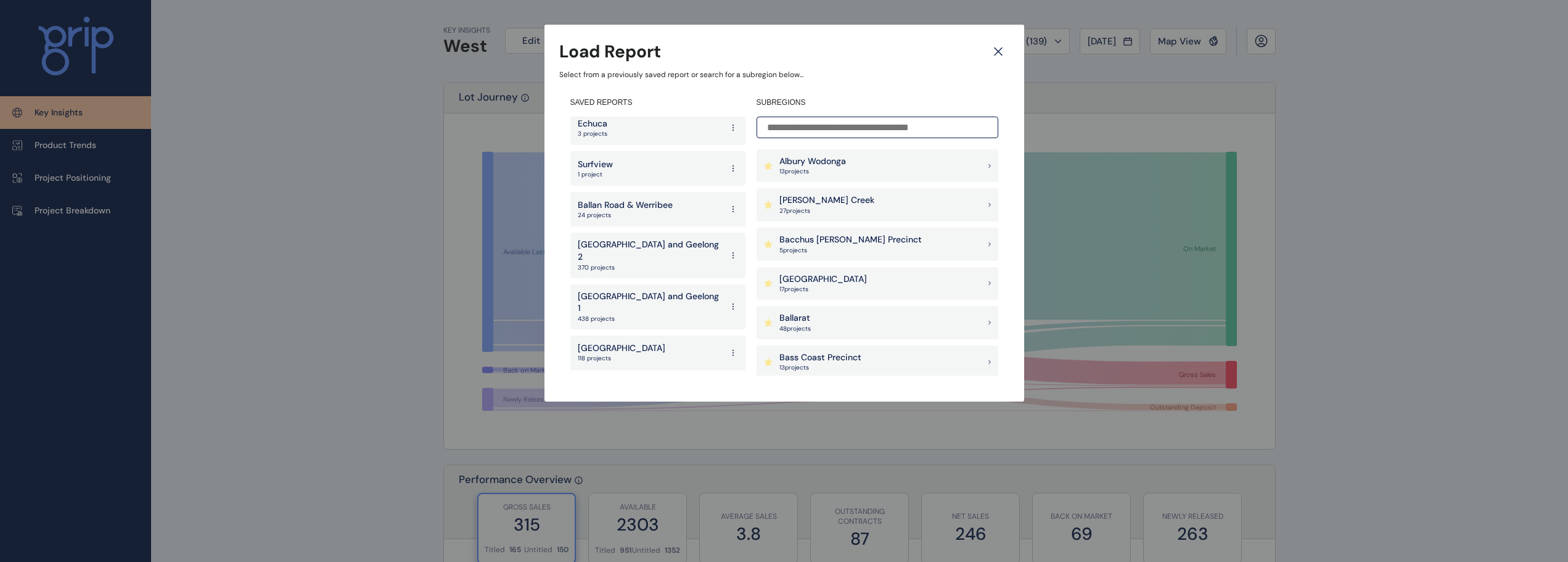
click at [629, 383] on p "[GEOGRAPHIC_DATA]" at bounding box center [622, 389] width 88 height 12
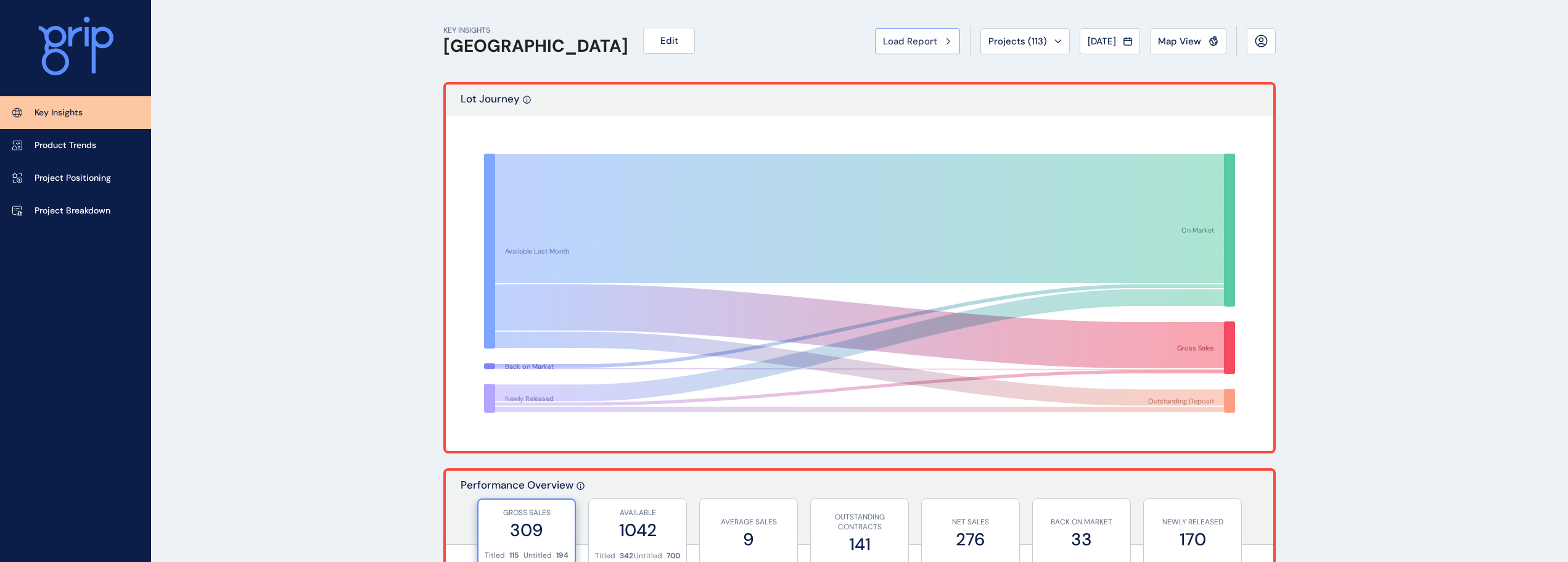
click at [893, 37] on span "Load Report" at bounding box center [909, 41] width 54 height 12
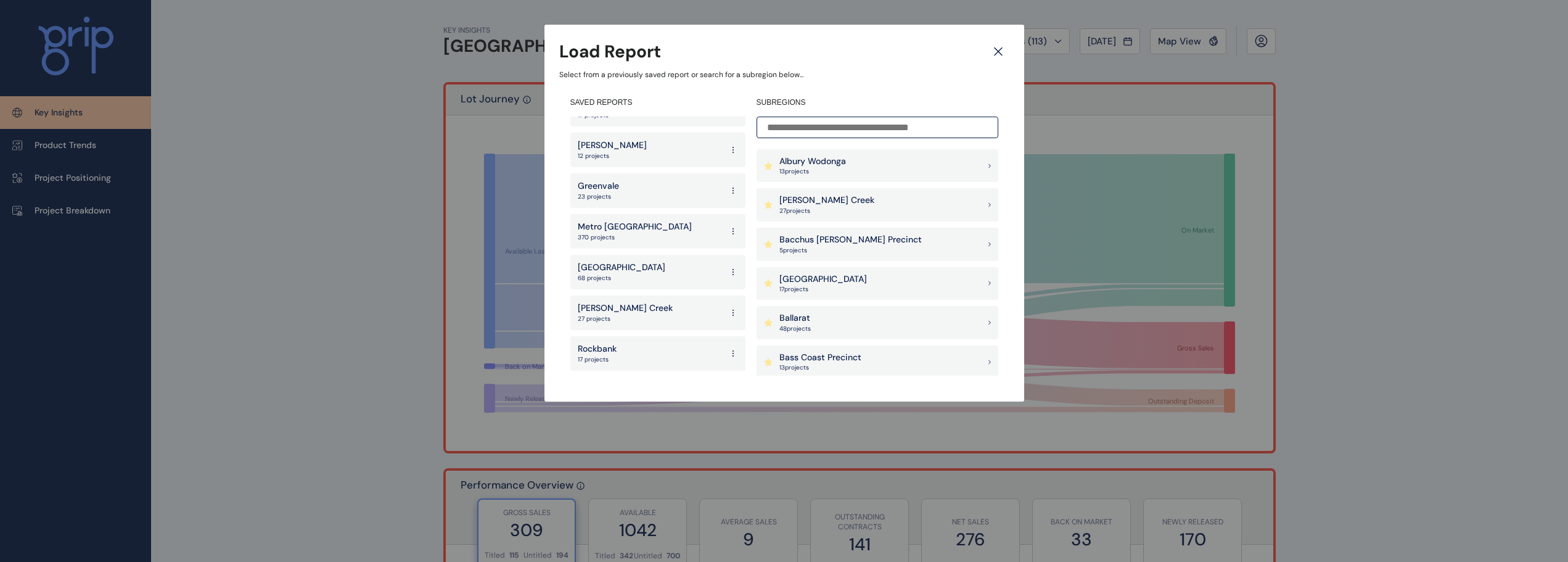
scroll to position [2222, 0]
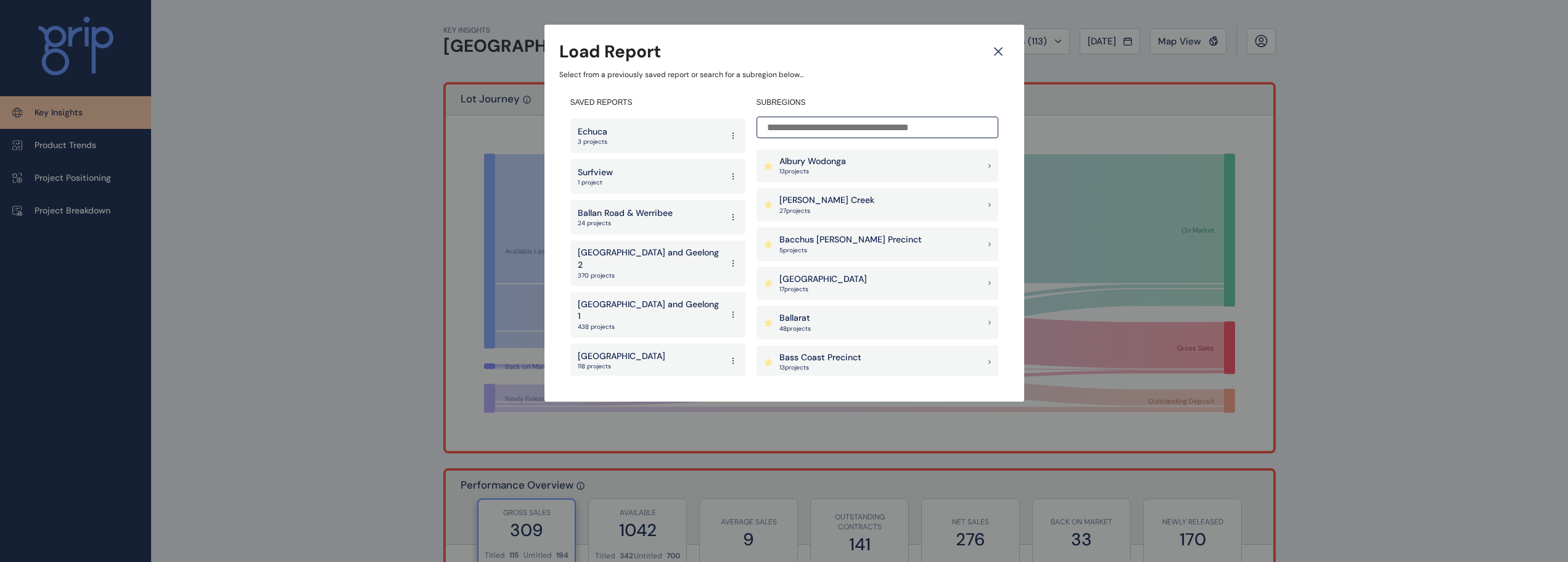
click at [632, 344] on div "North Region 118 projects" at bounding box center [657, 361] width 175 height 35
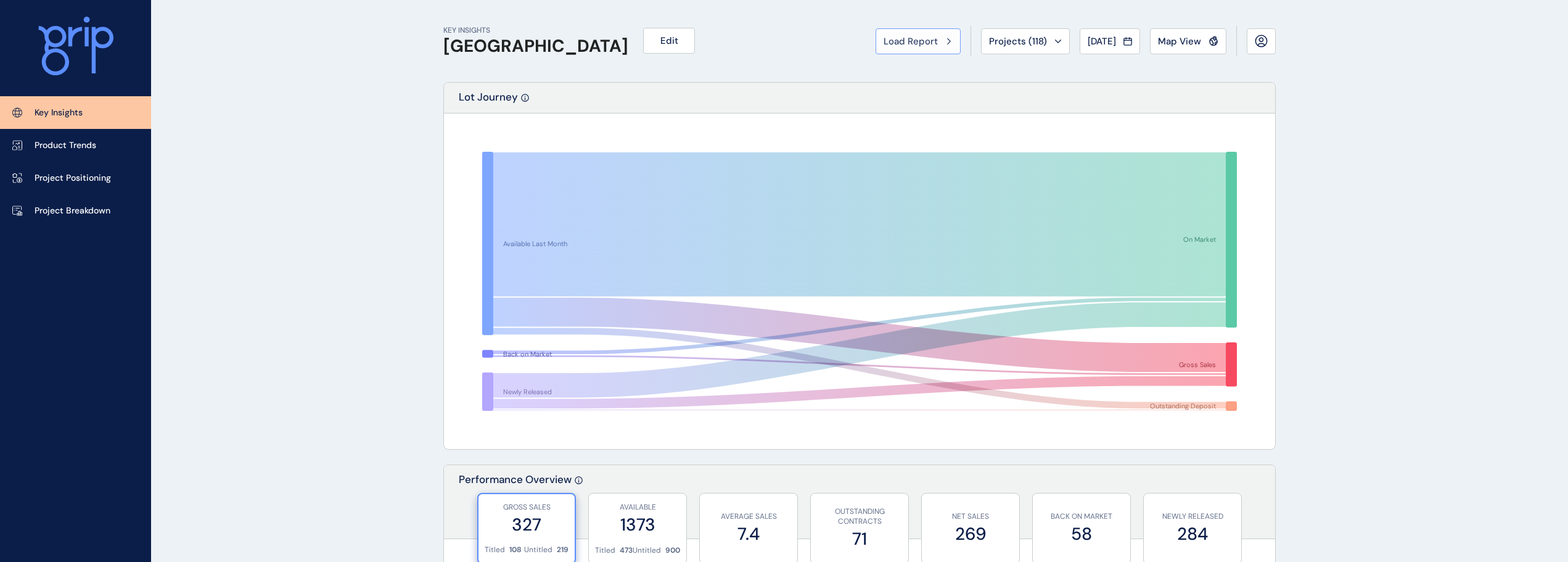
click at [894, 35] on span "Load Report" at bounding box center [910, 41] width 54 height 12
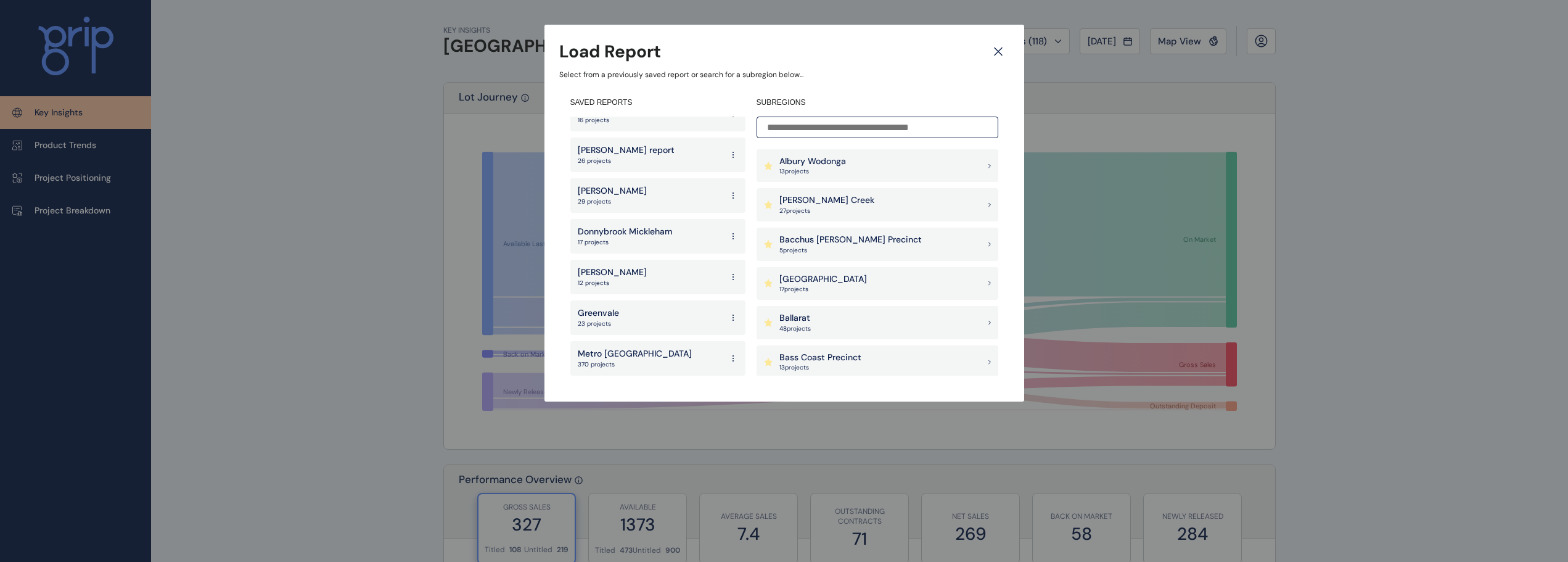
scroll to position [1797, 0]
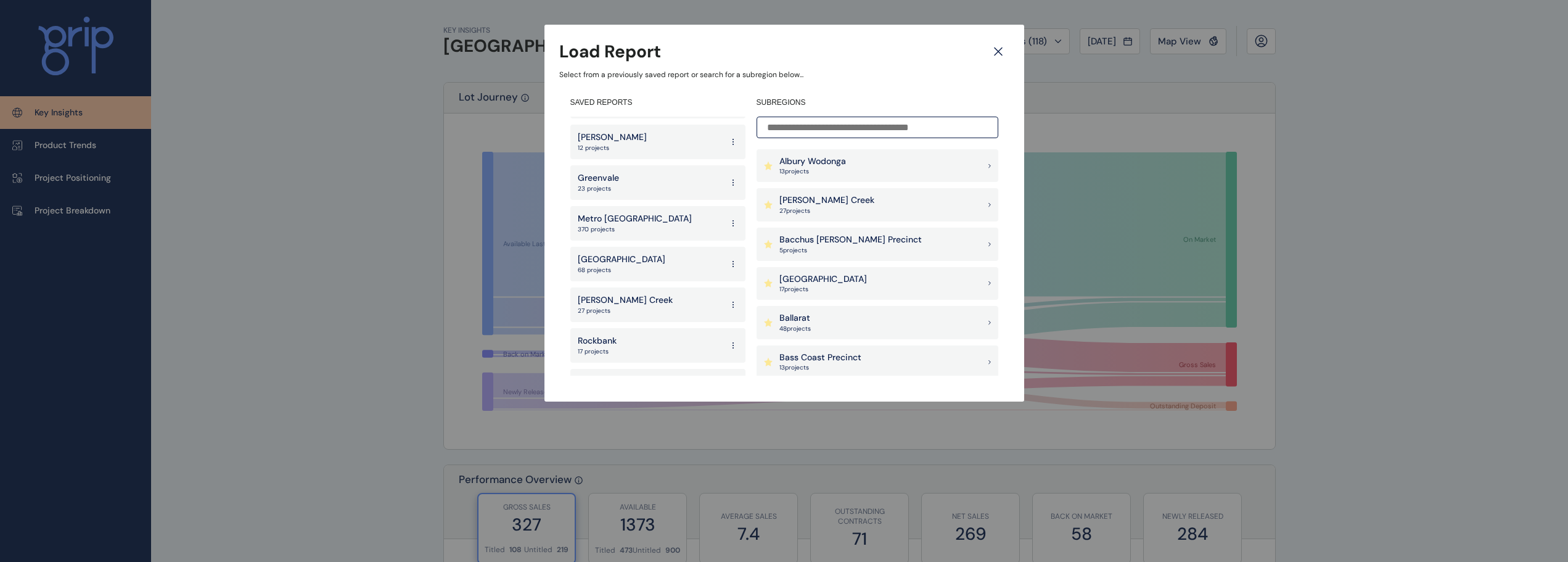
click at [609, 254] on p "[GEOGRAPHIC_DATA]" at bounding box center [622, 260] width 88 height 12
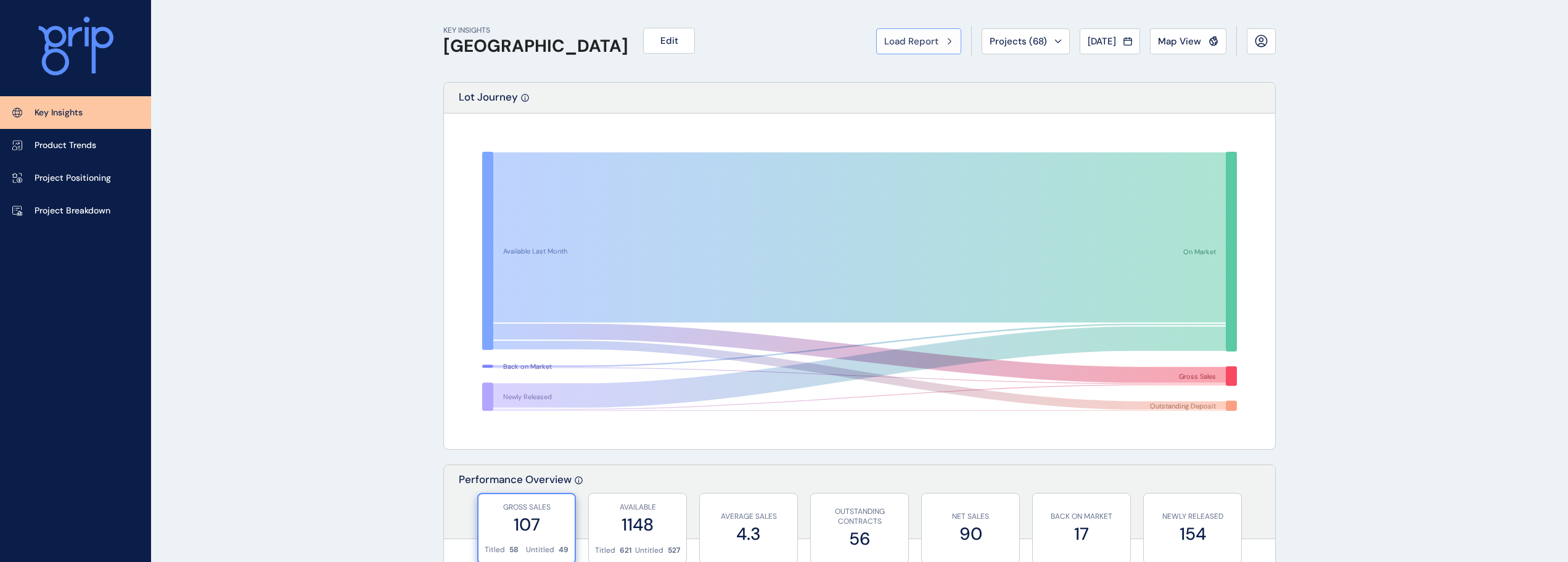
click at [887, 37] on span "Load Report" at bounding box center [911, 41] width 54 height 12
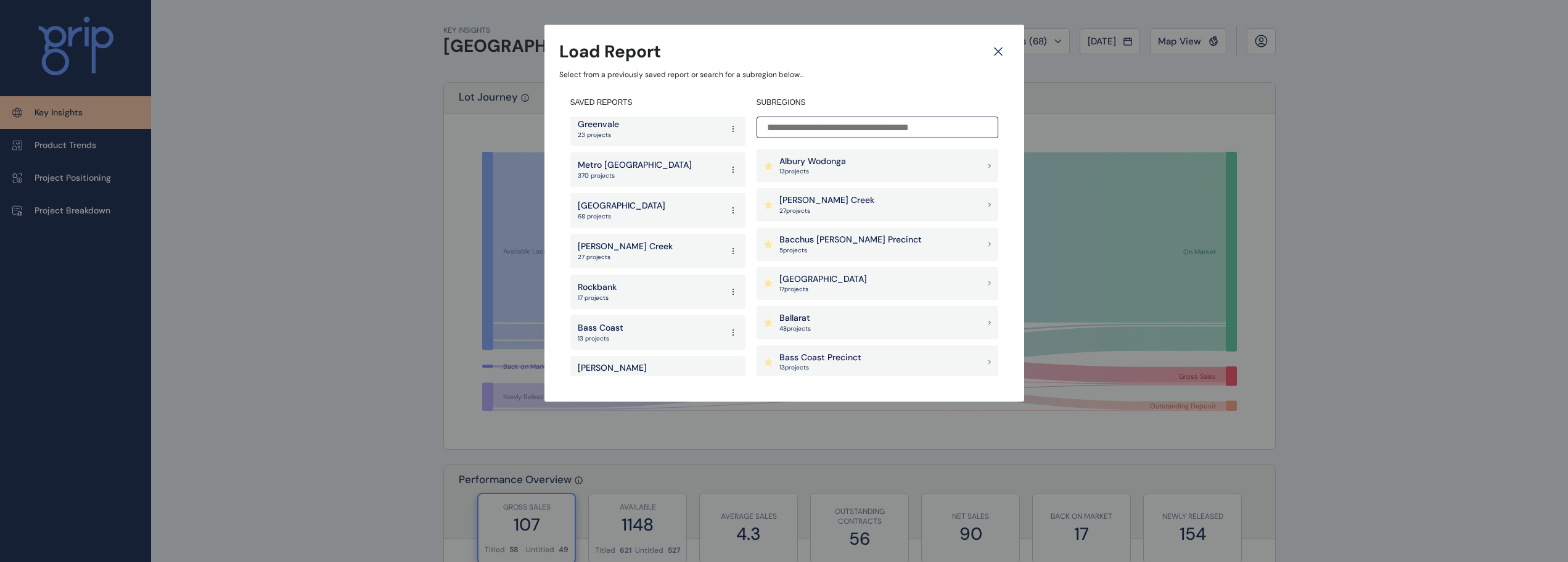
scroll to position [2230, 0]
click at [603, 424] on p "West" at bounding box center [596, 430] width 35 height 12
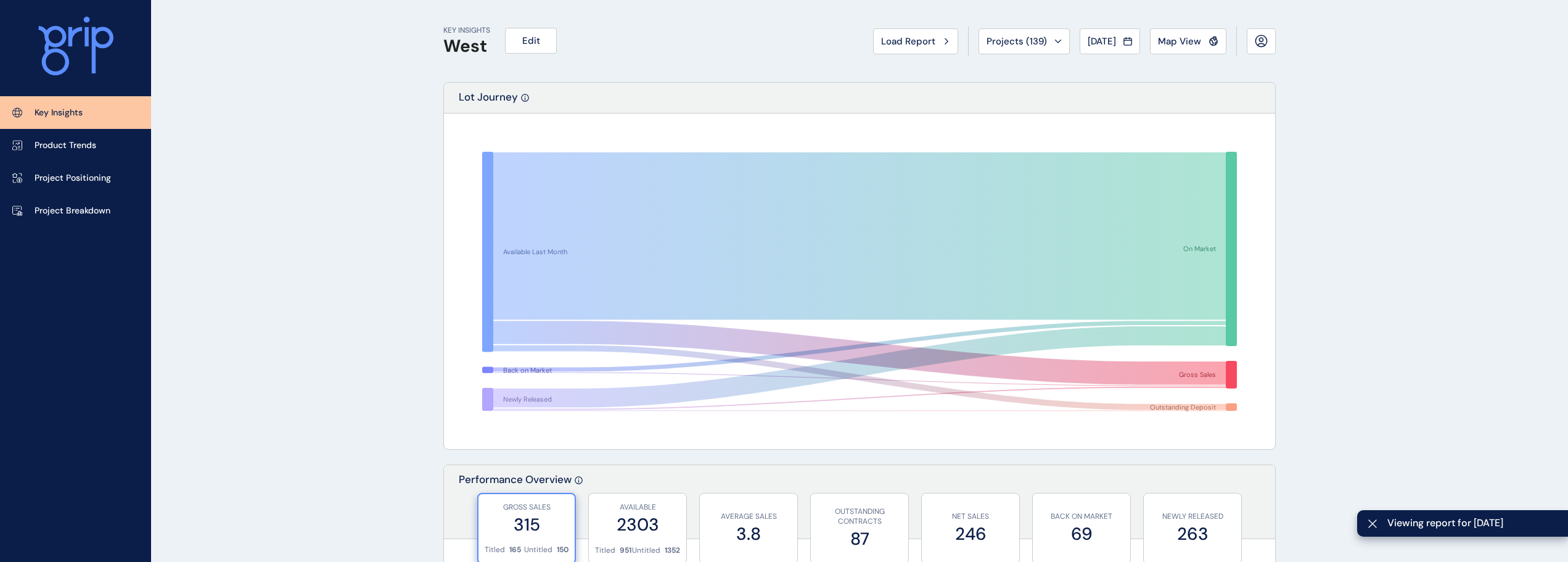
click at [904, 54] on div "Load Report Projects ( 139 ) [DATE] 2025 < > Jan No report is available for thi…" at bounding box center [1074, 41] width 402 height 30
click at [904, 47] on button "Load Report" at bounding box center [915, 41] width 85 height 26
click at [888, 50] on div at bounding box center [784, 281] width 1568 height 562
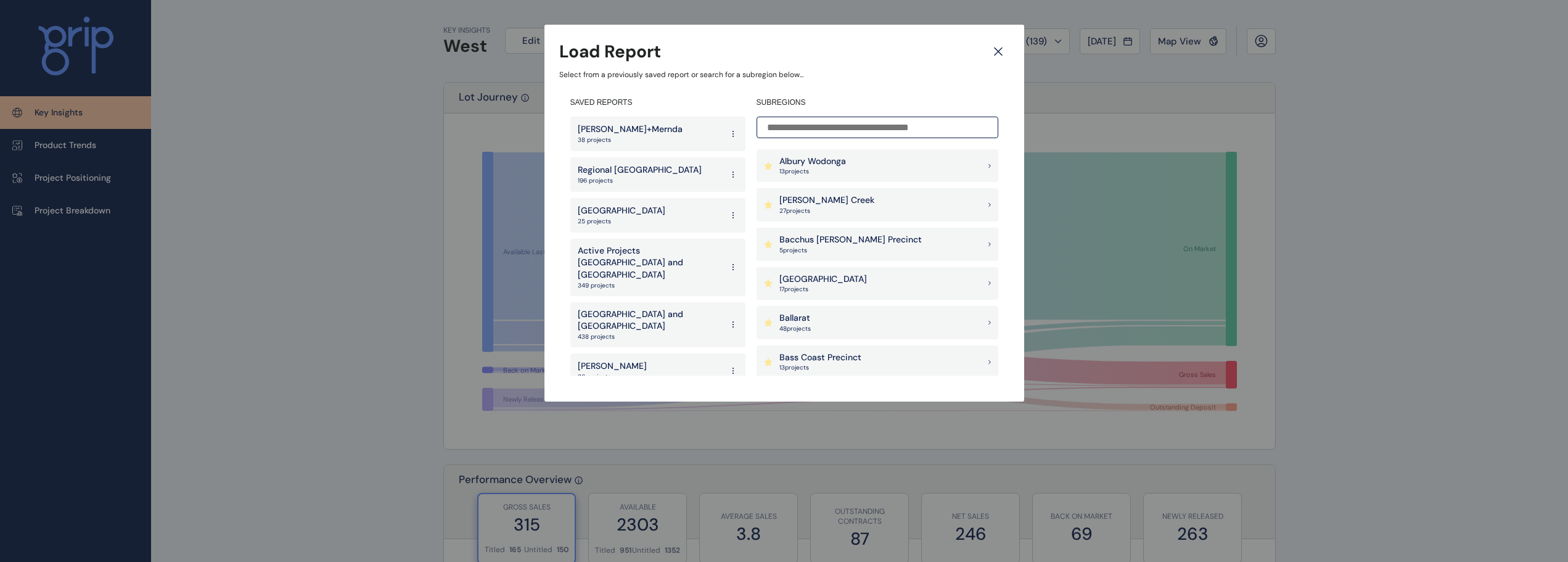
click at [993, 55] on icon at bounding box center [999, 51] width 22 height 22
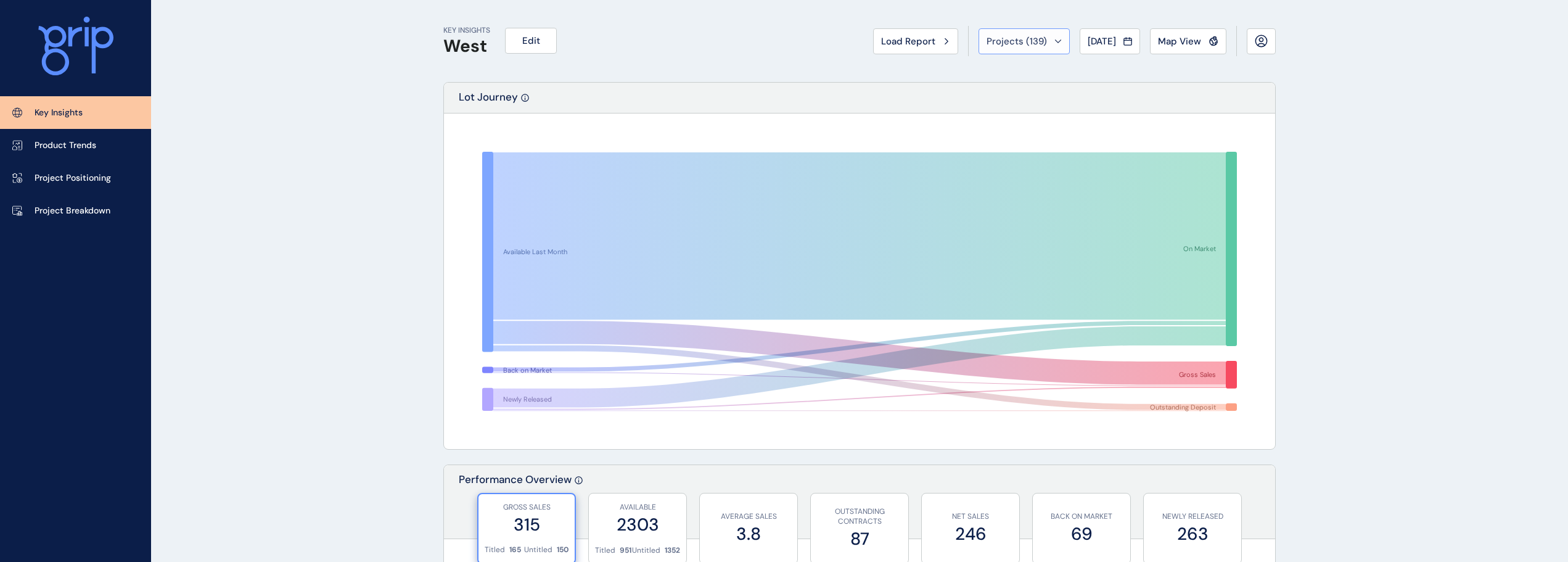
click at [1019, 37] on span "Projects ( 139 )" at bounding box center [1017, 41] width 60 height 12
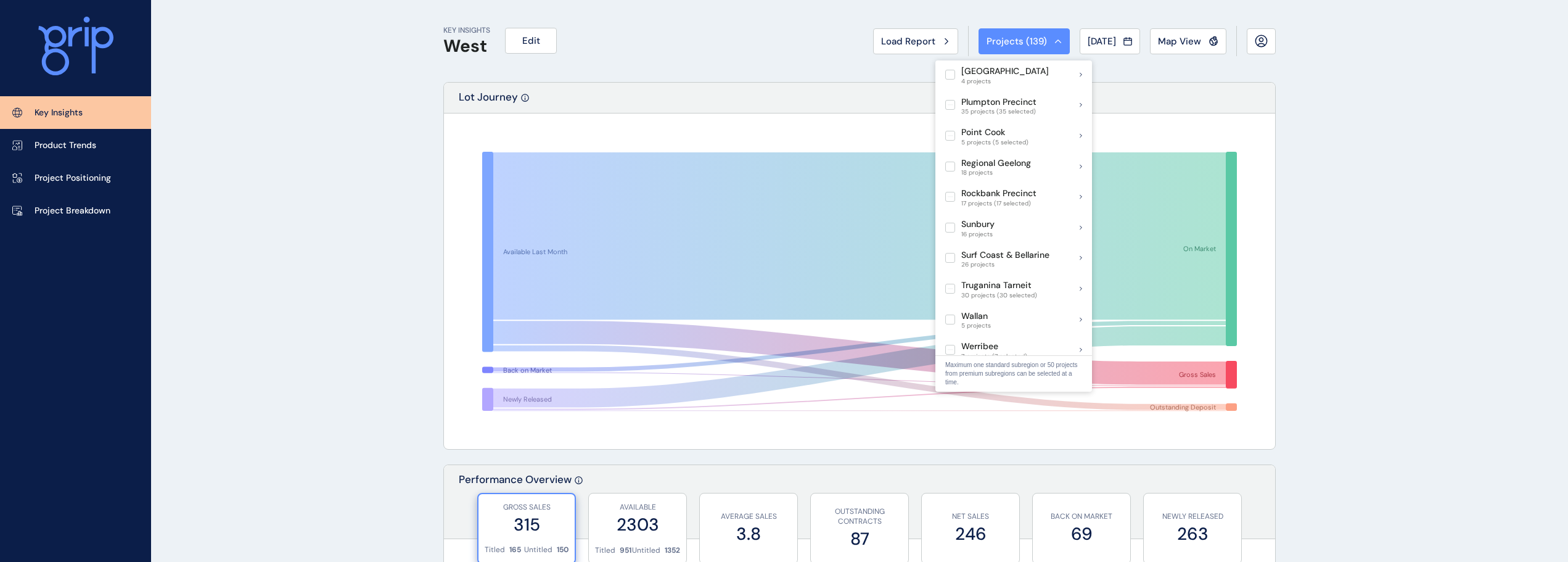
scroll to position [667, 0]
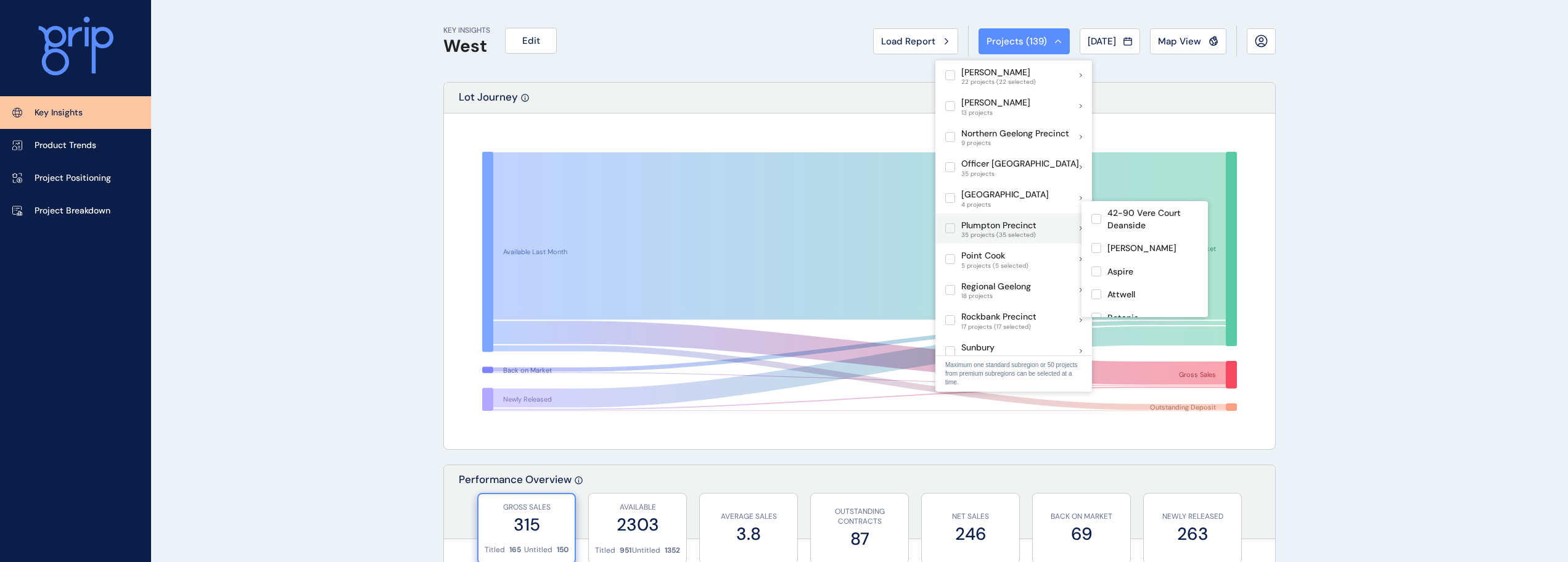
click at [949, 224] on label at bounding box center [950, 228] width 10 height 10
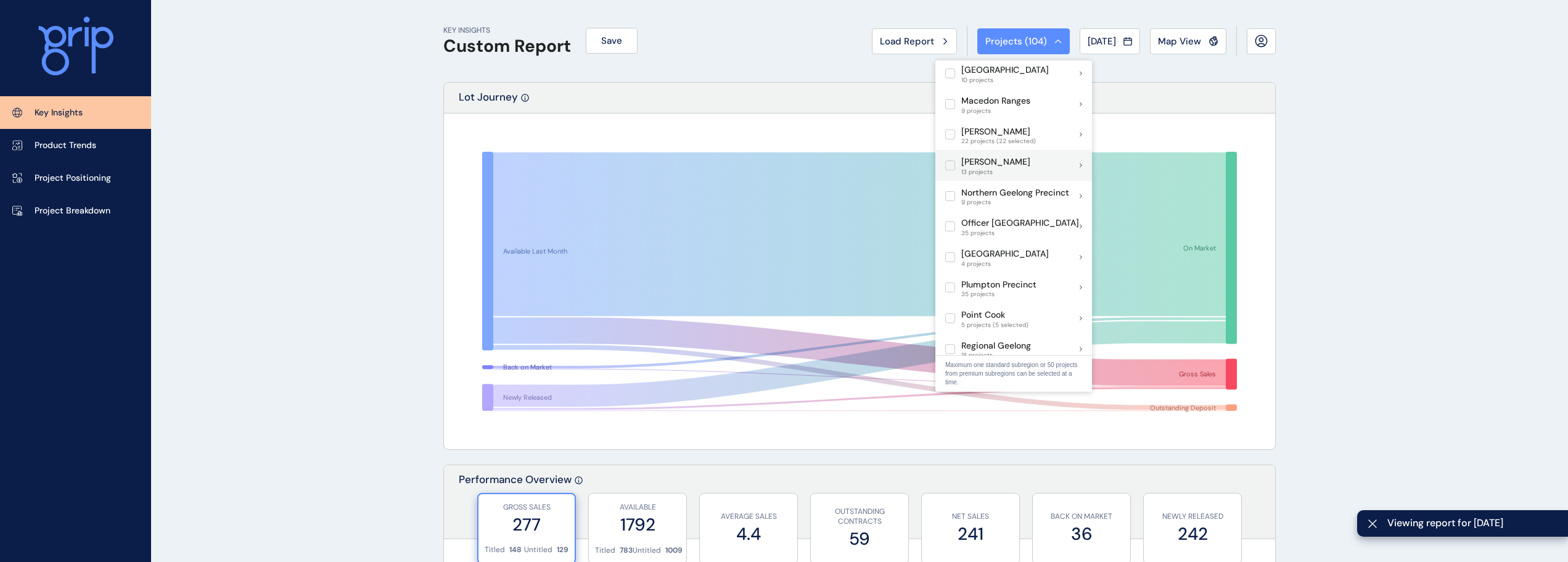
scroll to position [528, 0]
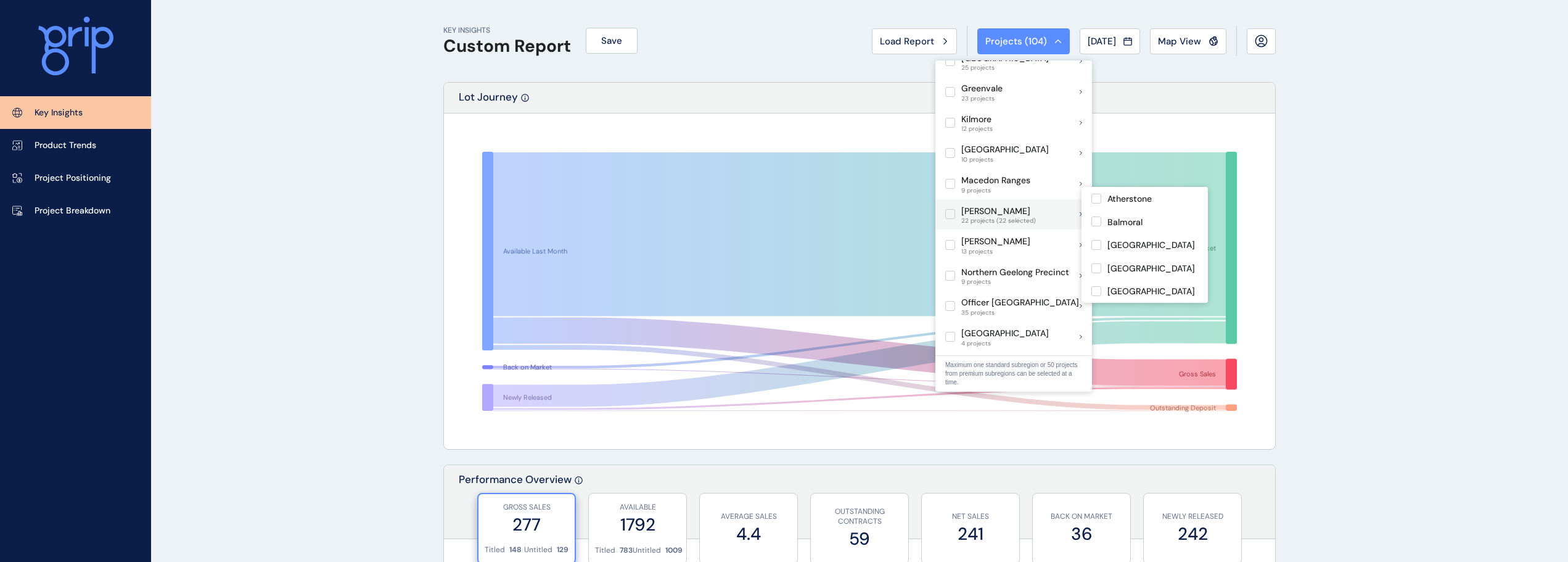
click at [950, 209] on label at bounding box center [950, 214] width 10 height 10
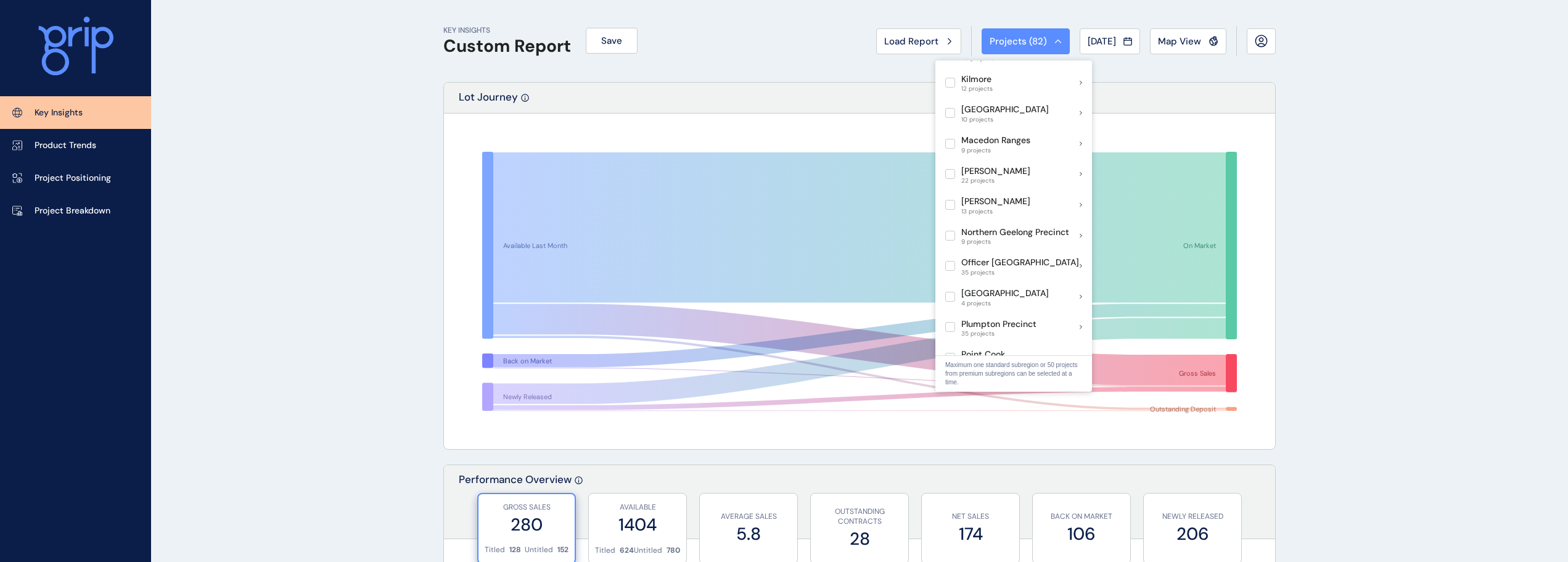
scroll to position [590, 0]
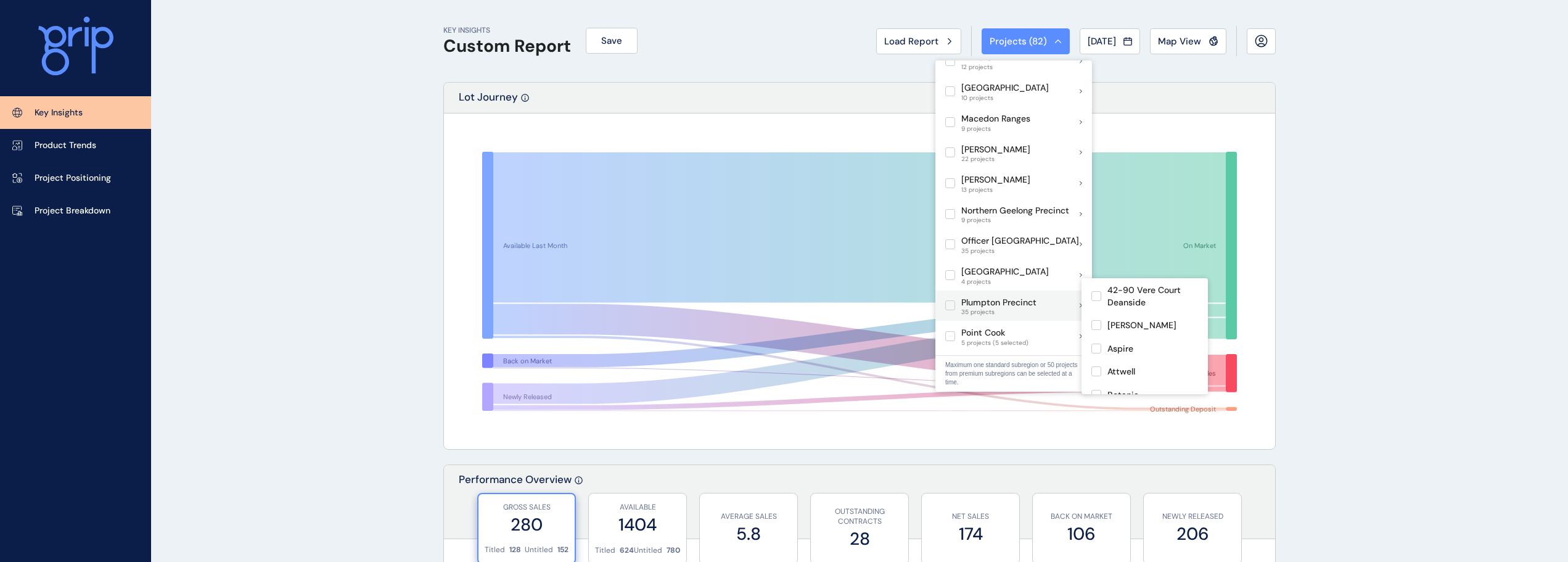
click at [951, 300] on label at bounding box center [950, 305] width 10 height 10
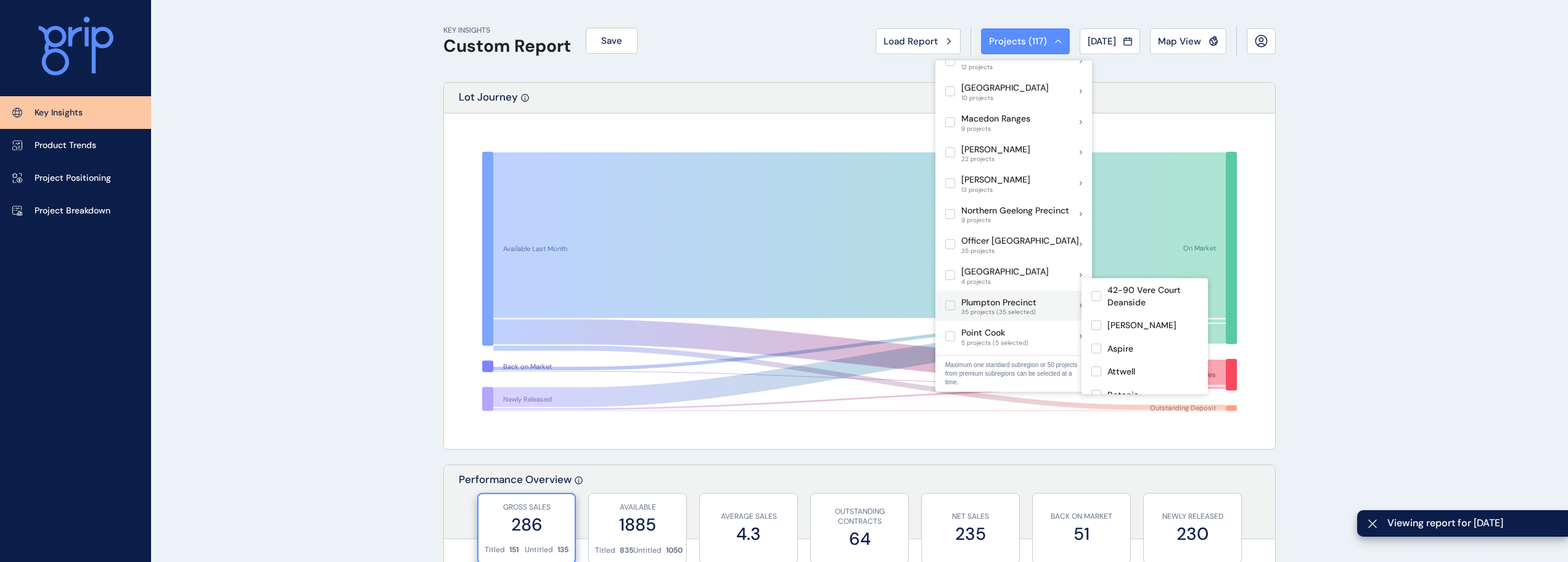
click at [951, 300] on label at bounding box center [950, 305] width 10 height 10
